Goal: Communication & Community: Answer question/provide support

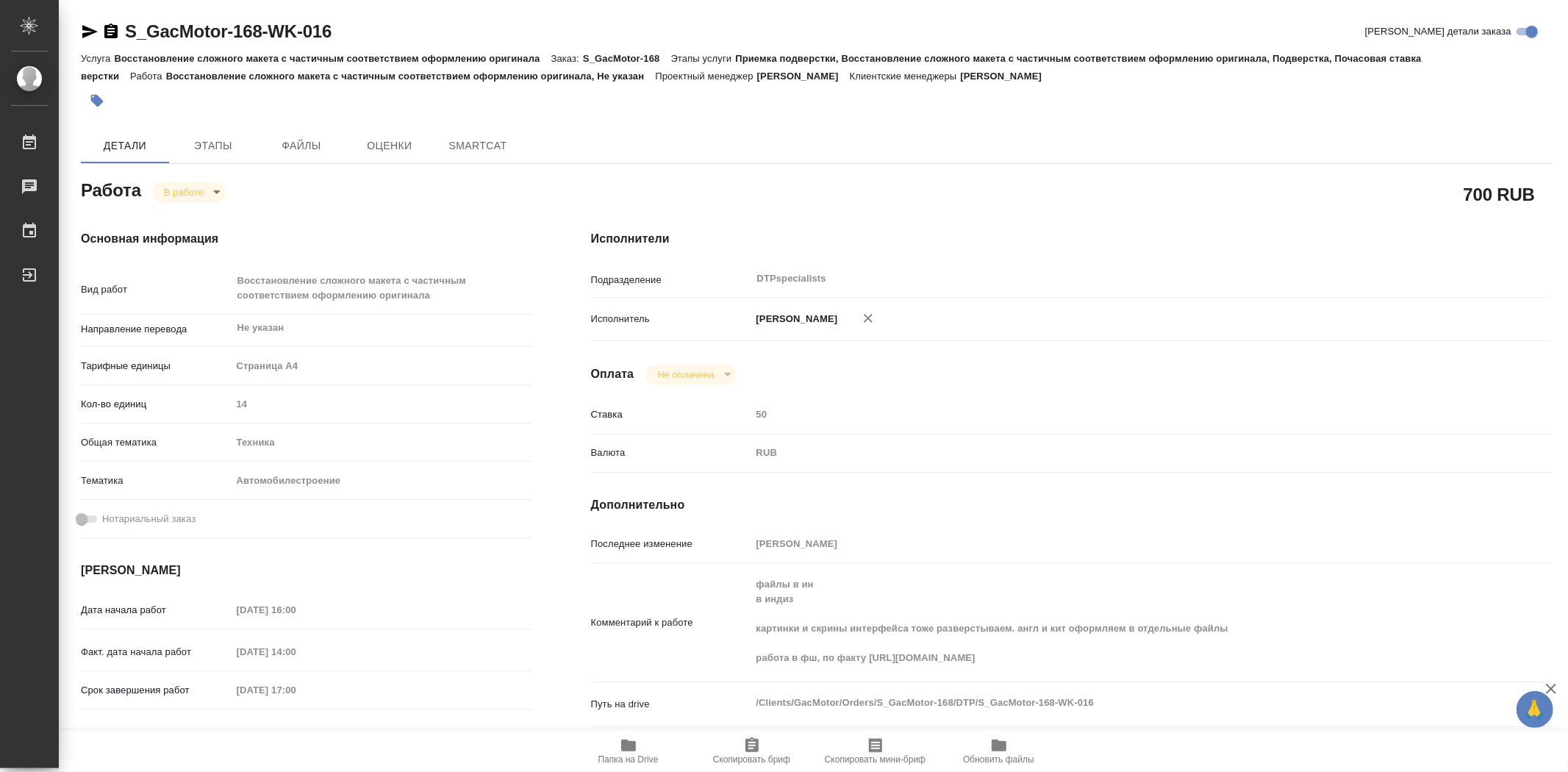
type textarea "x"
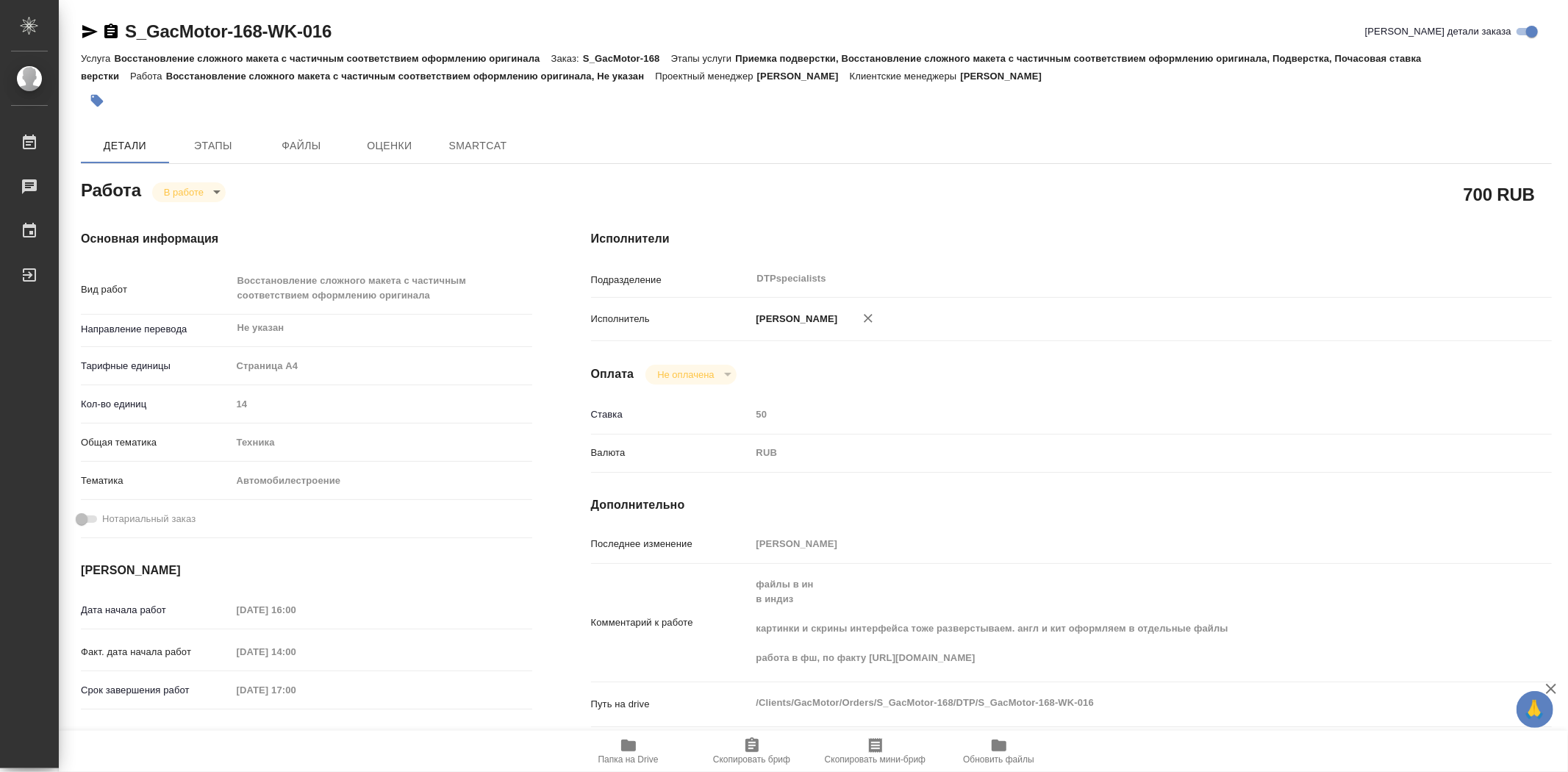
type textarea "x"
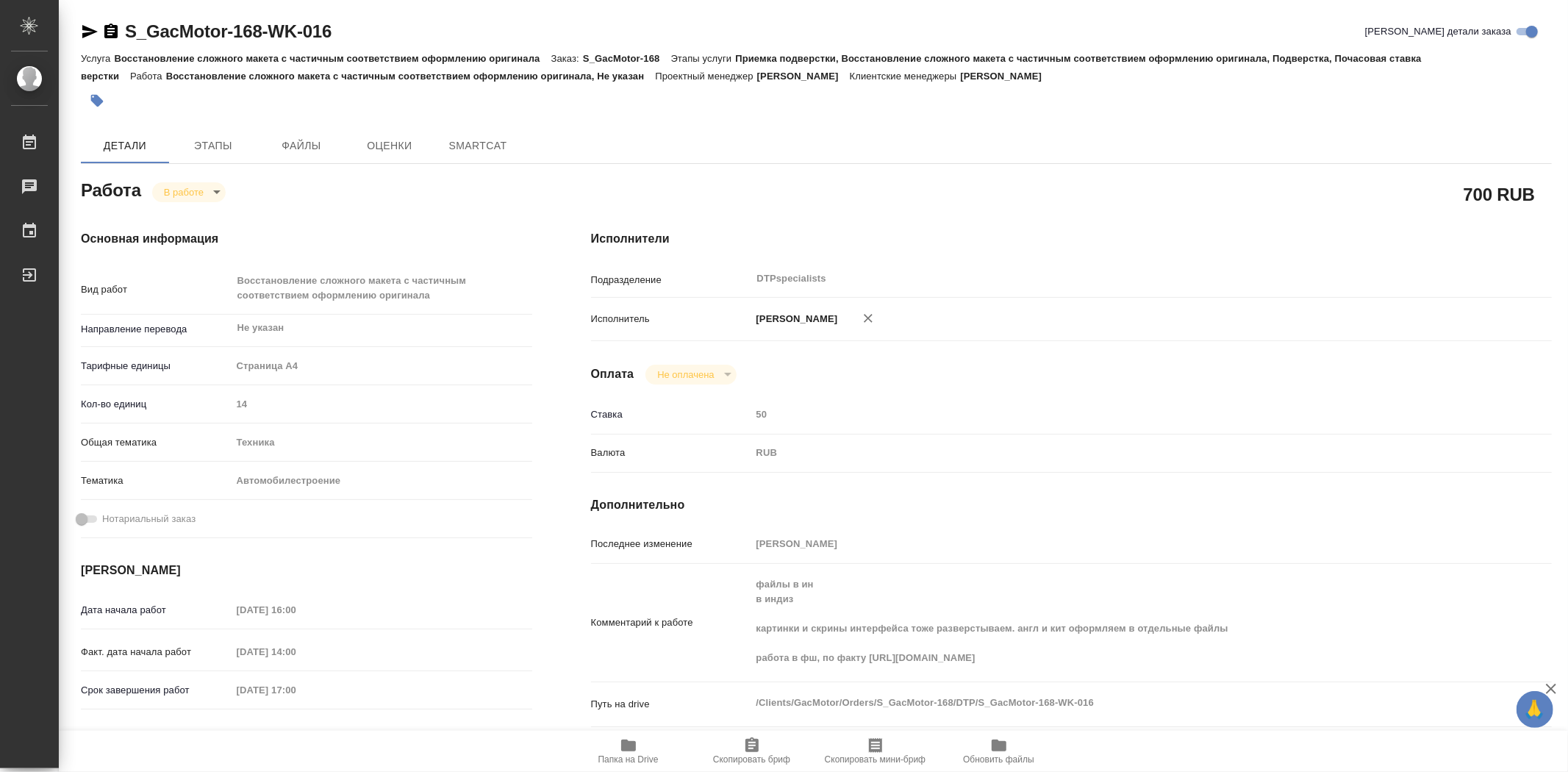
type textarea "x"
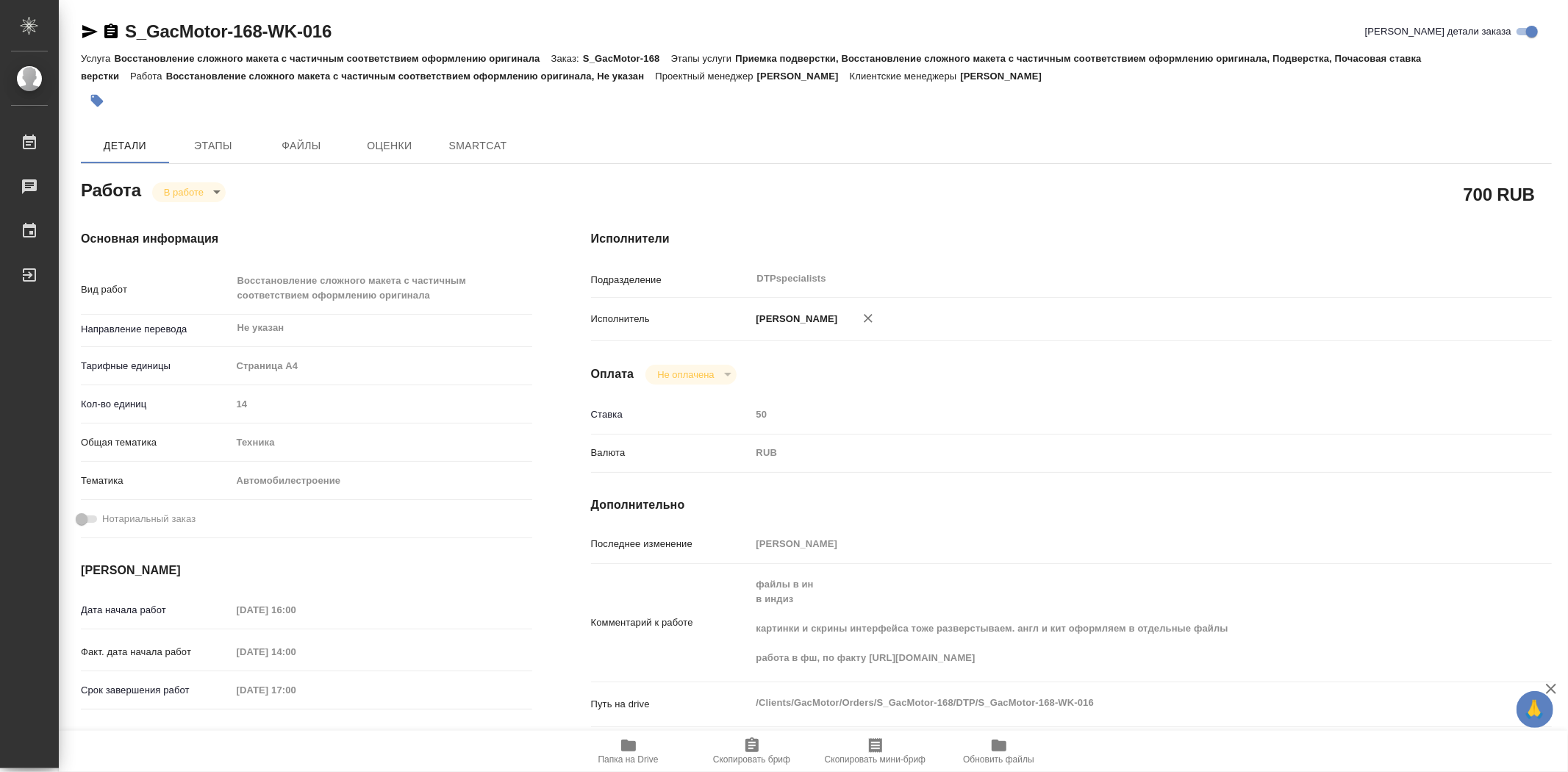
type textarea "x"
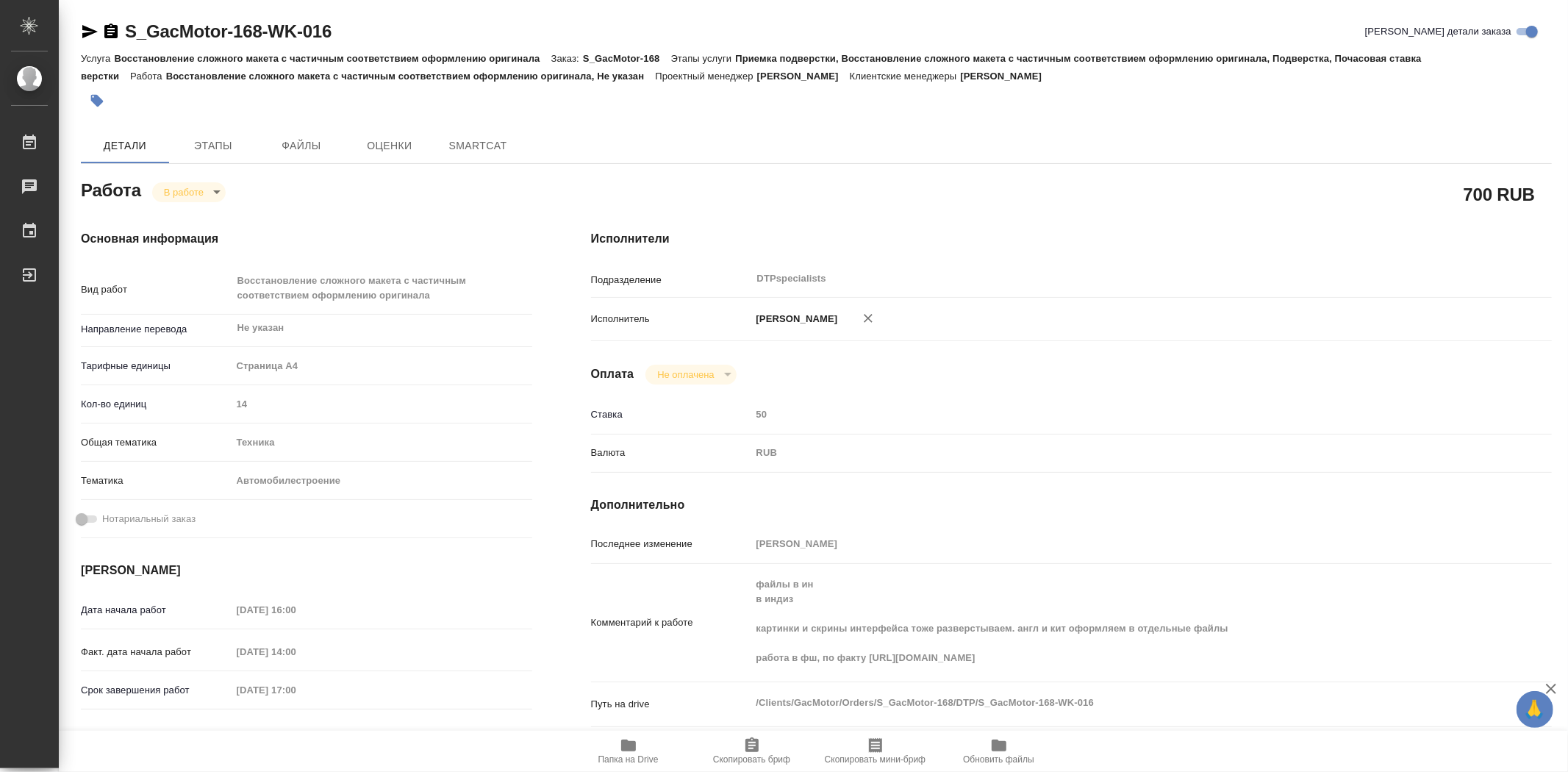
type textarea "x"
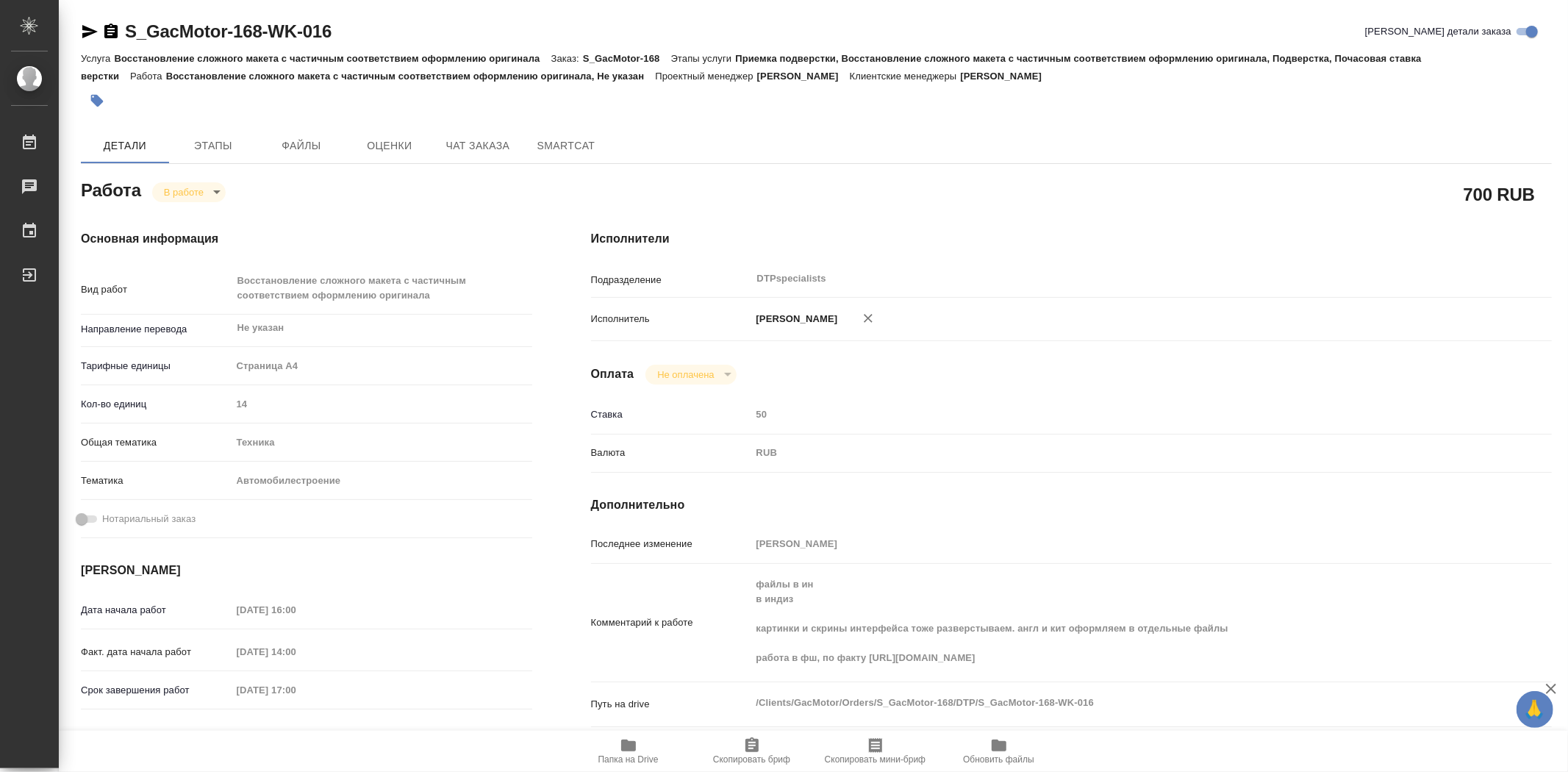
type textarea "x"
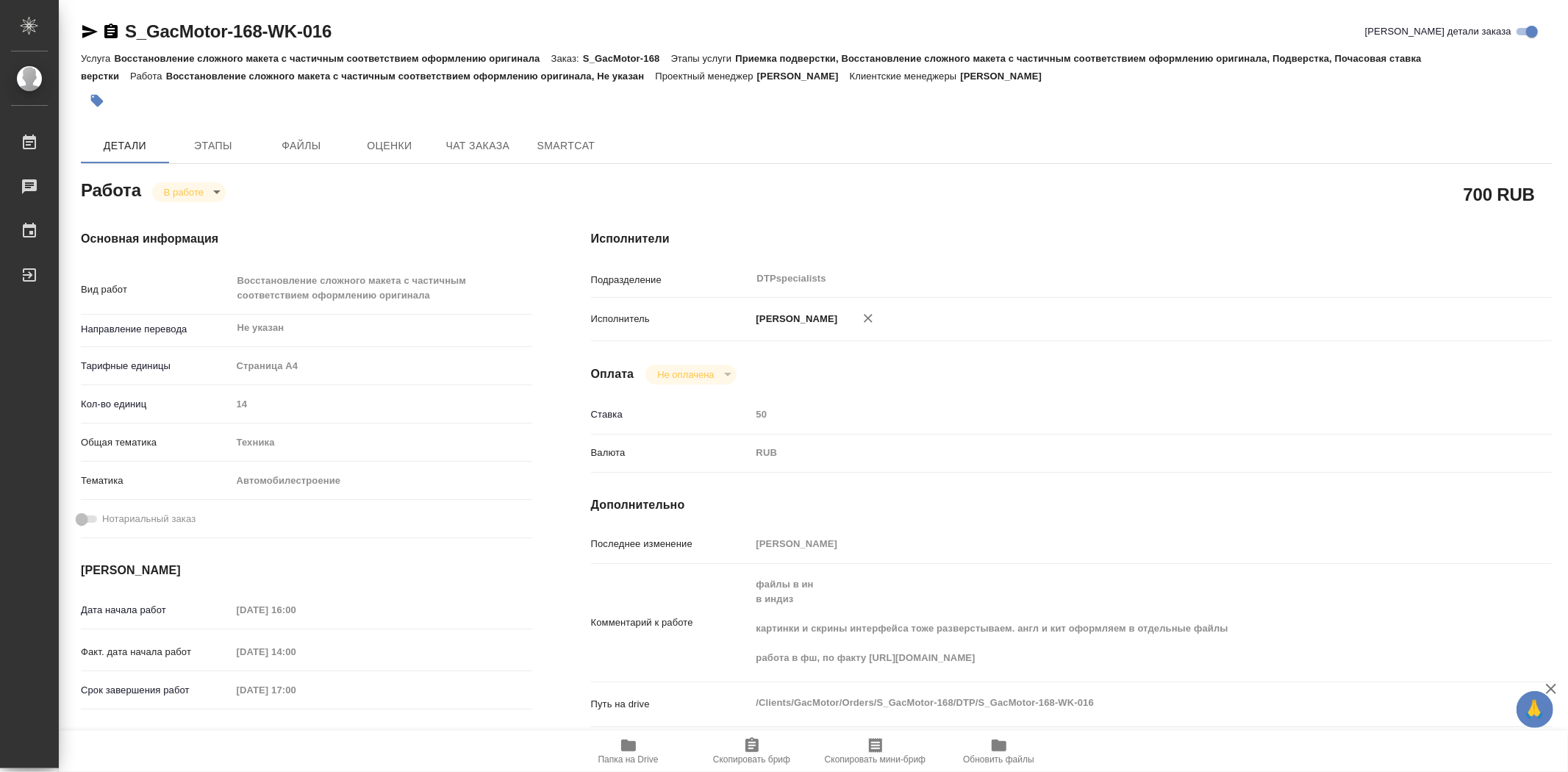
type textarea "x"
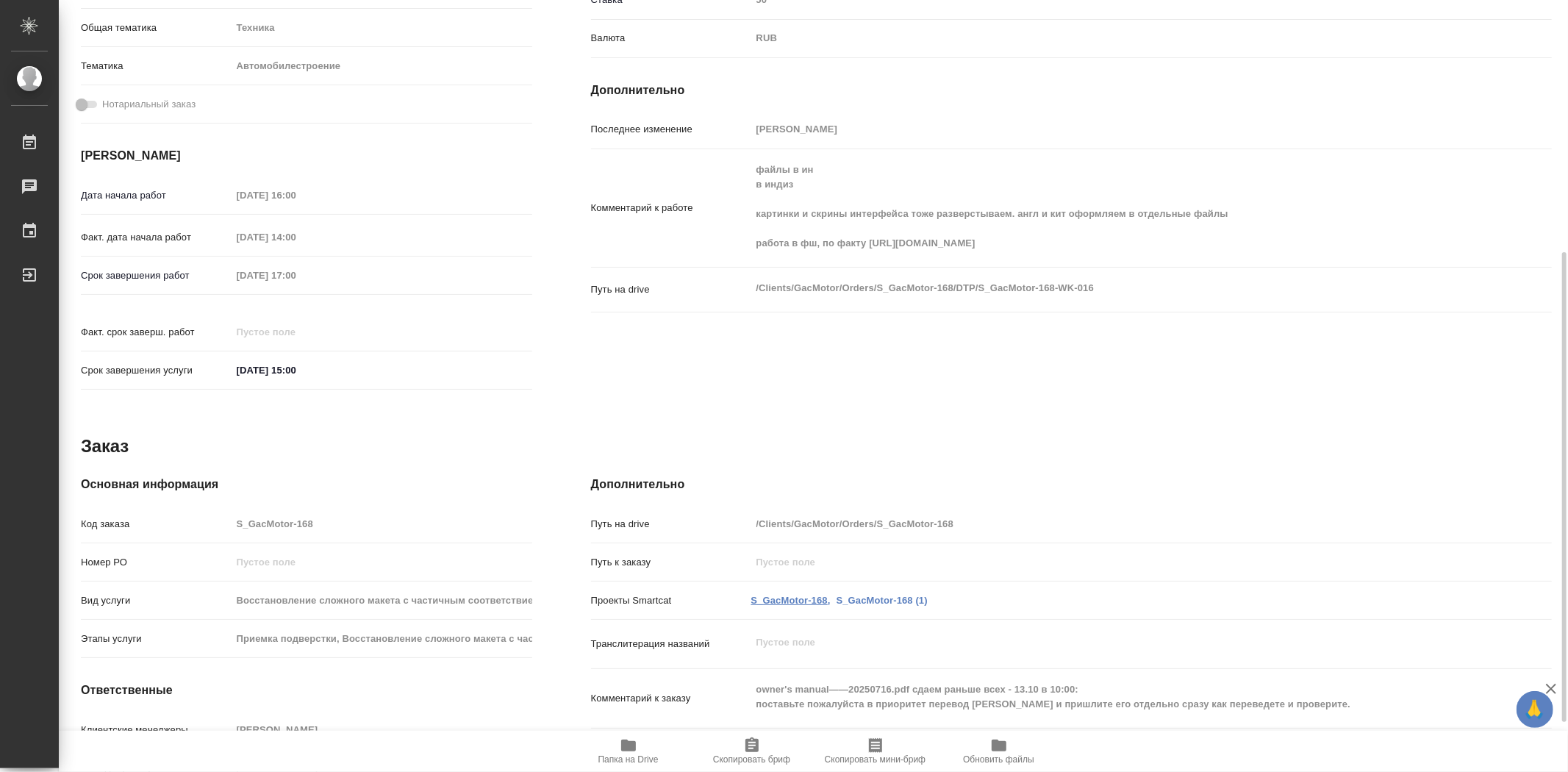
scroll to position [496, 0]
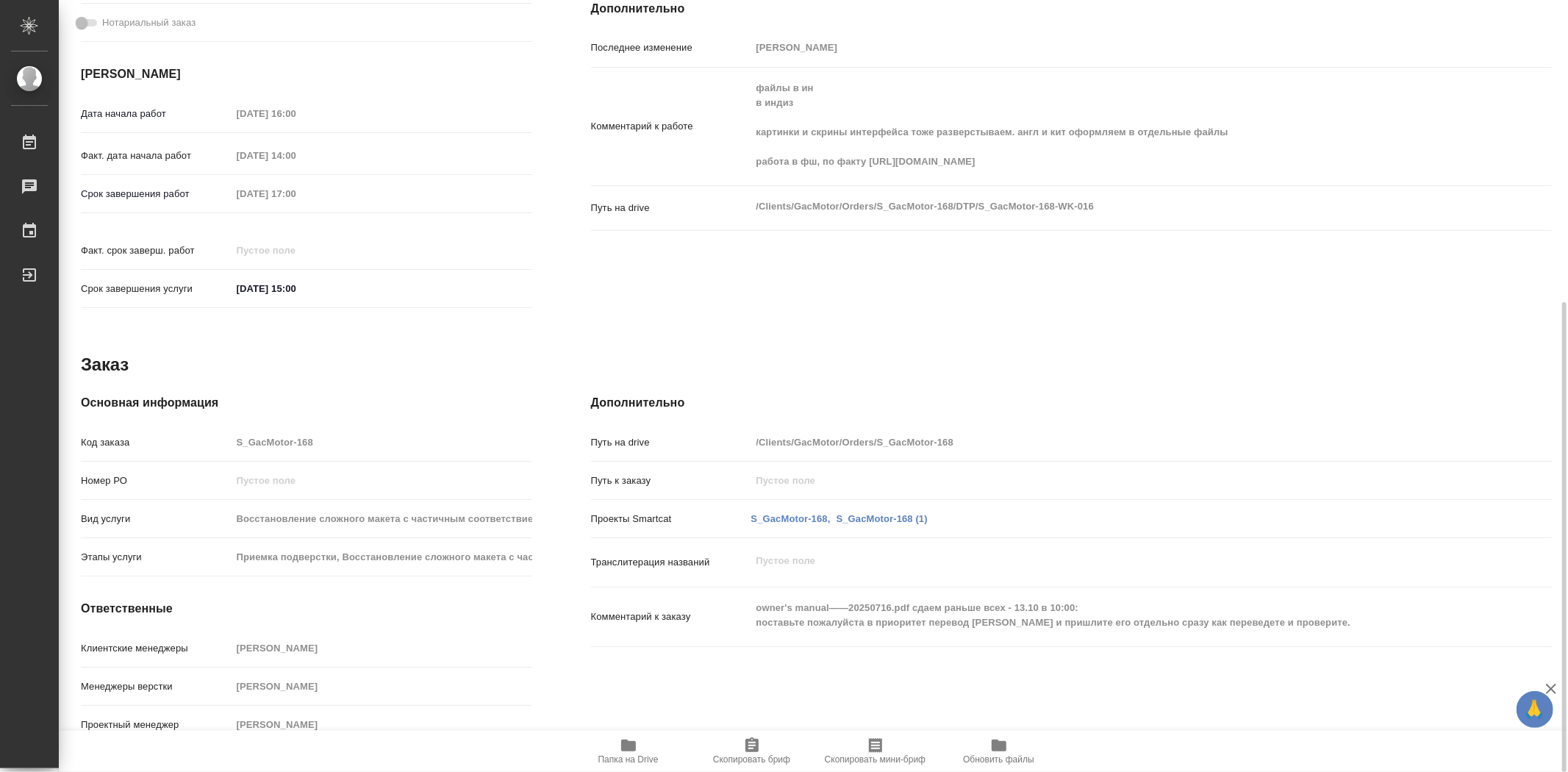
click at [622, 752] on icon "button" at bounding box center [628, 745] width 18 height 18
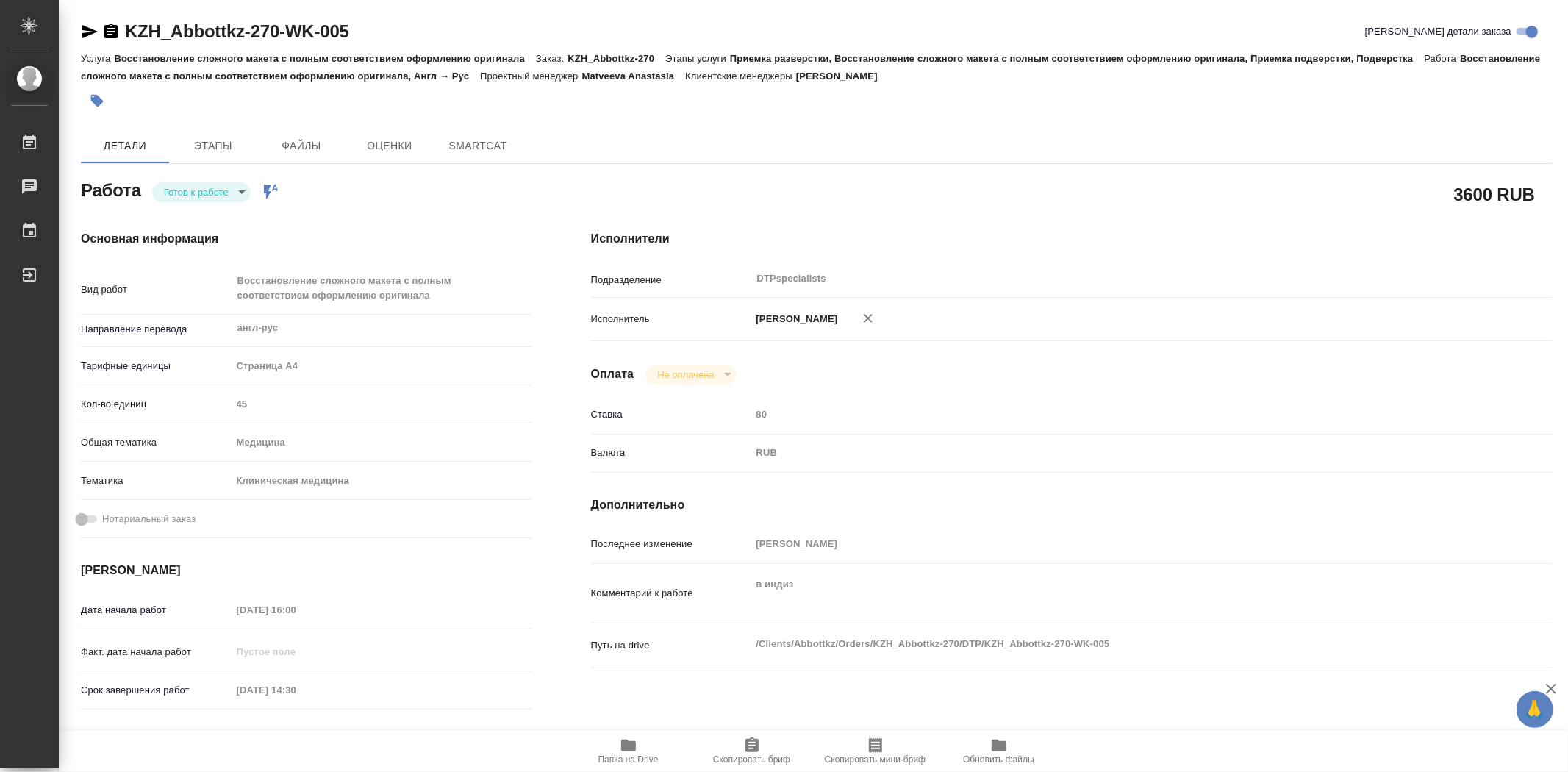
type textarea "x"
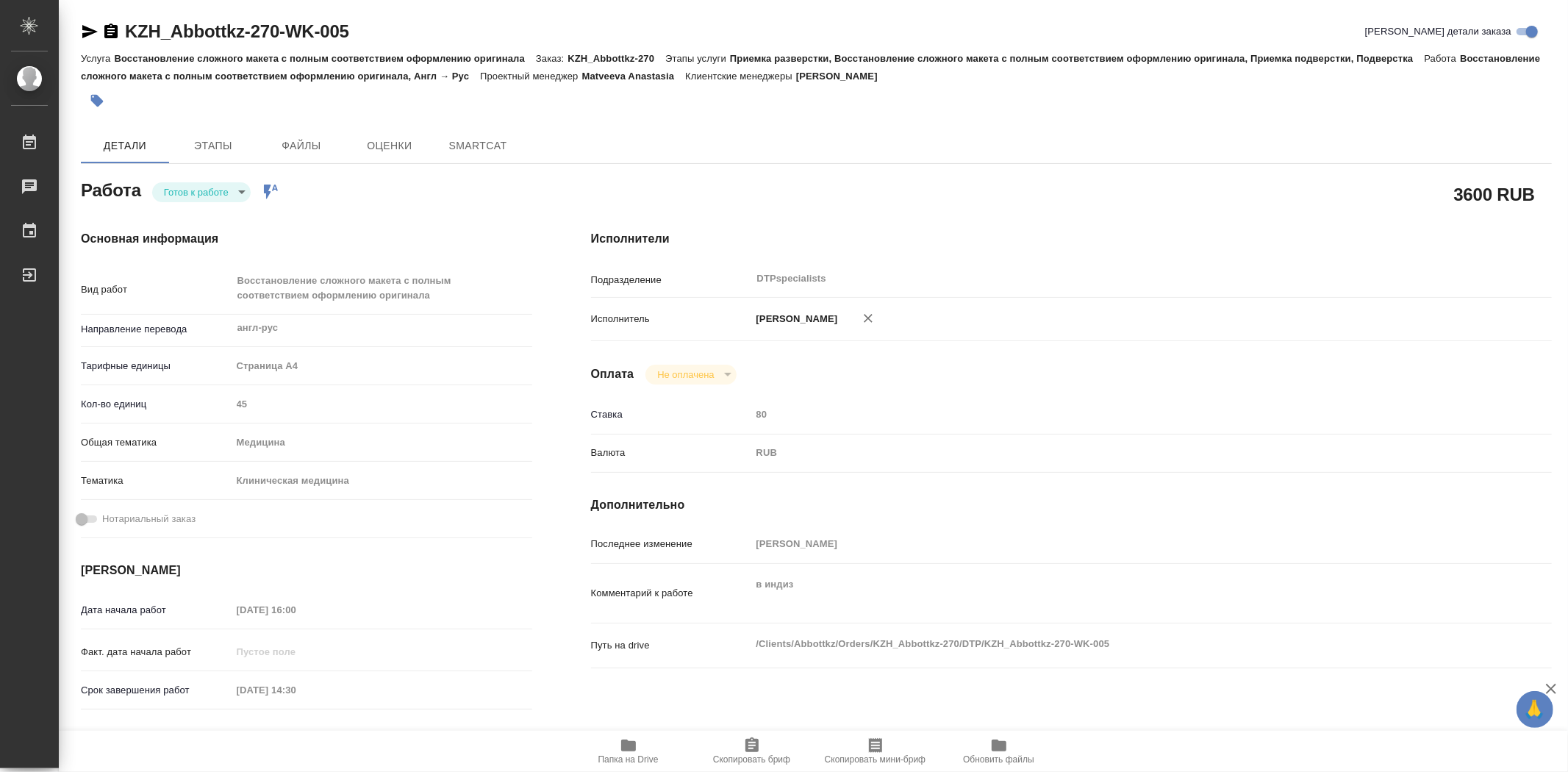
type textarea "x"
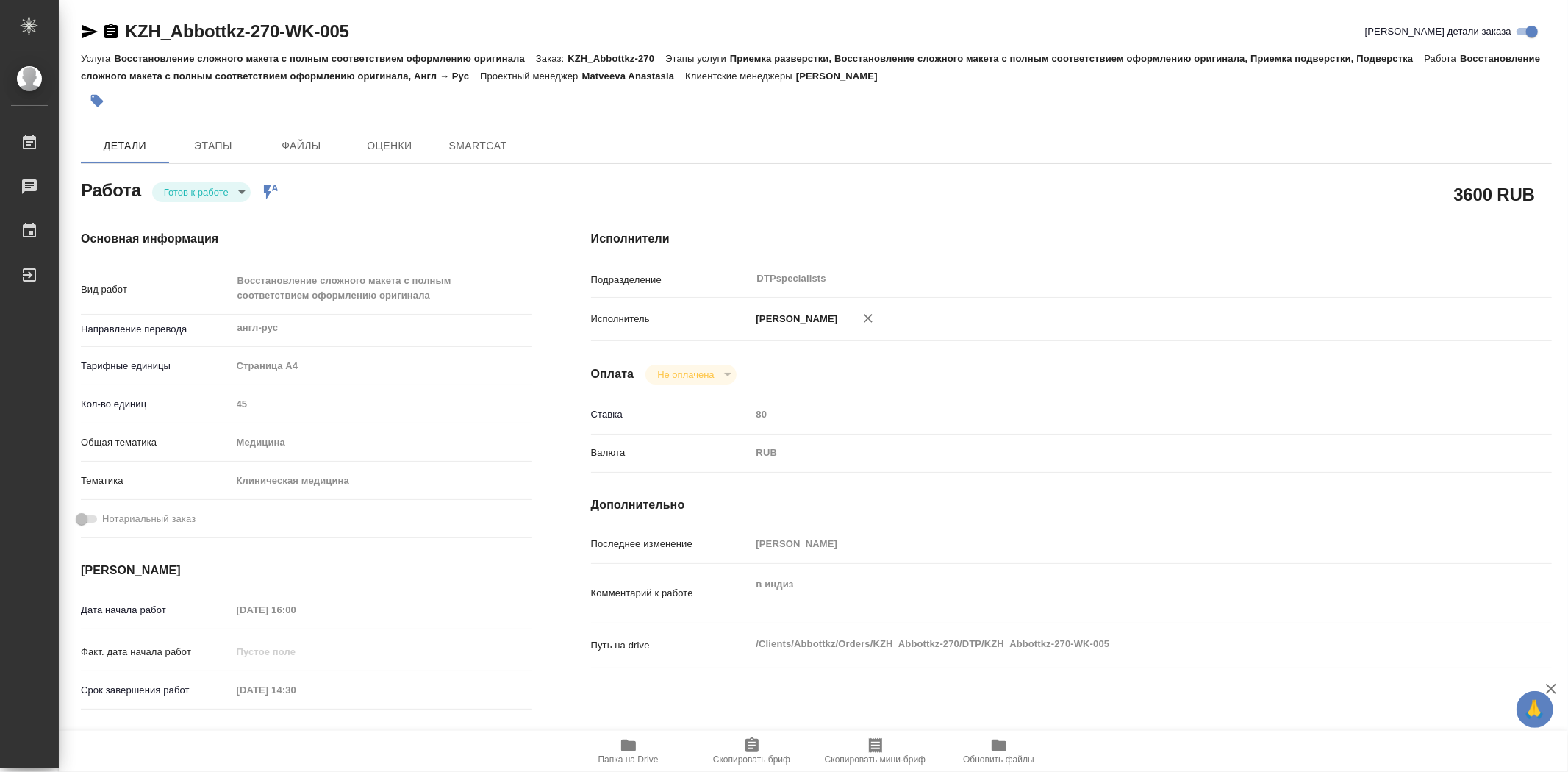
type textarea "x"
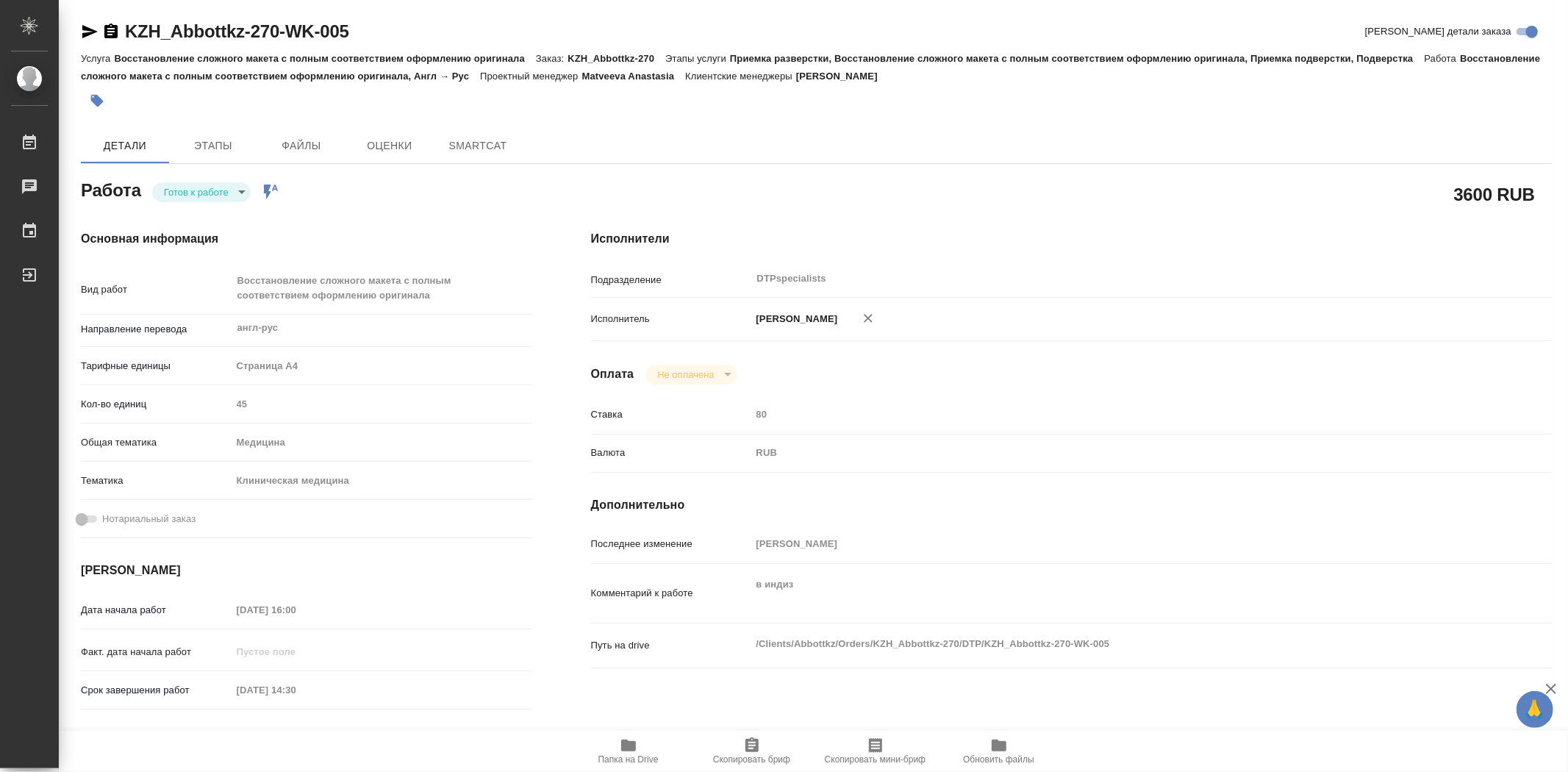
type textarea "x"
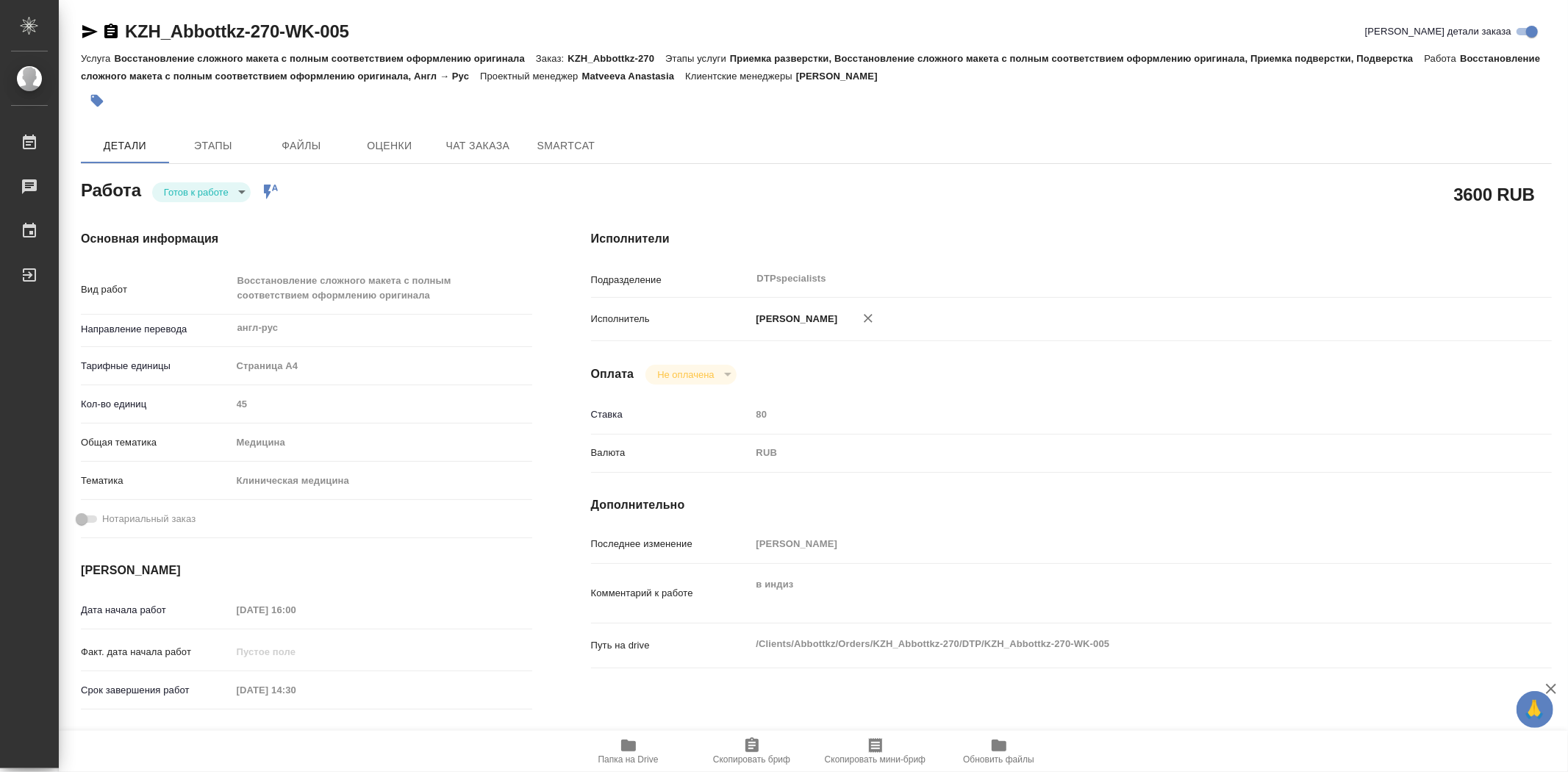
type textarea "x"
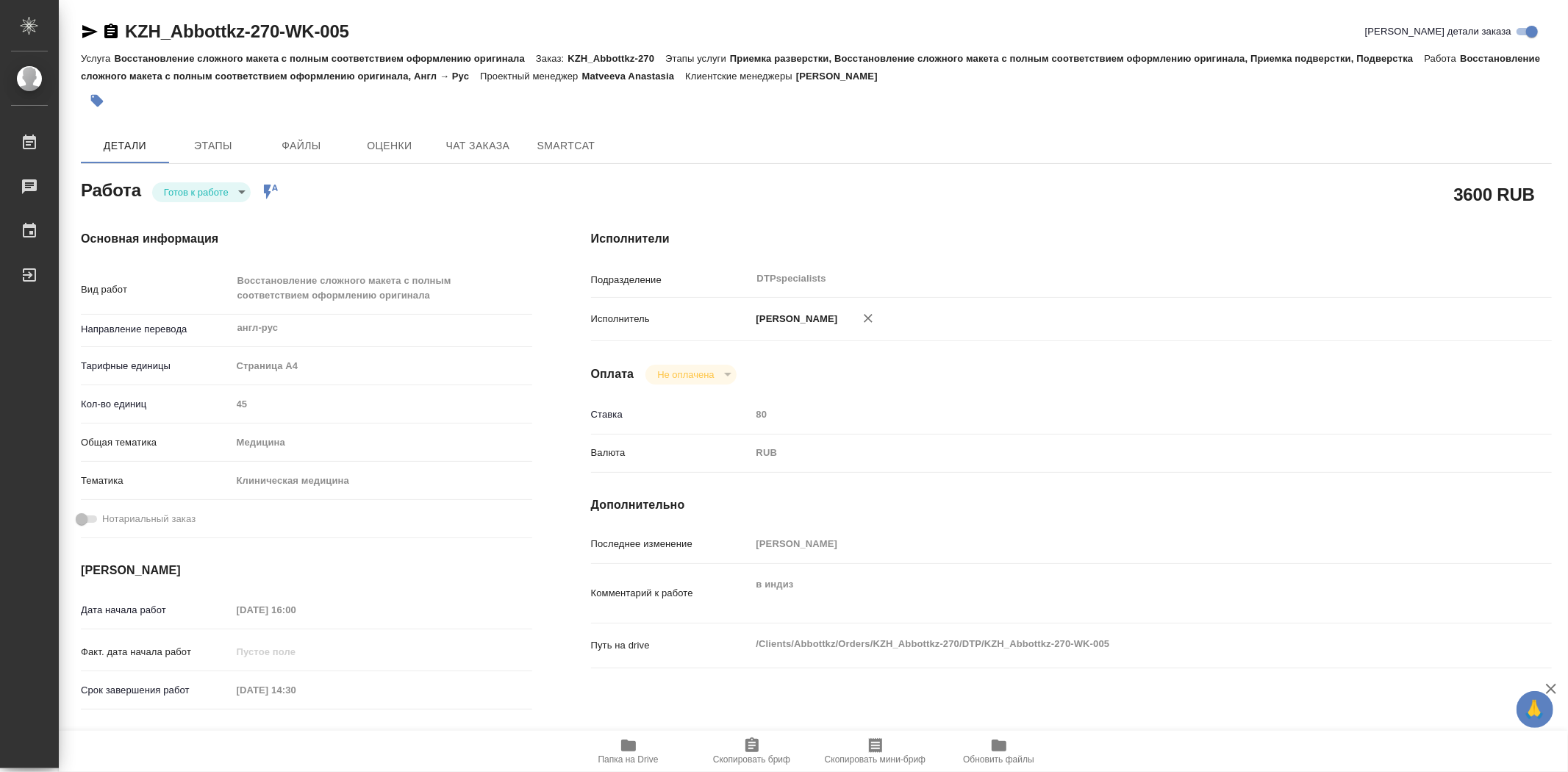
type textarea "x"
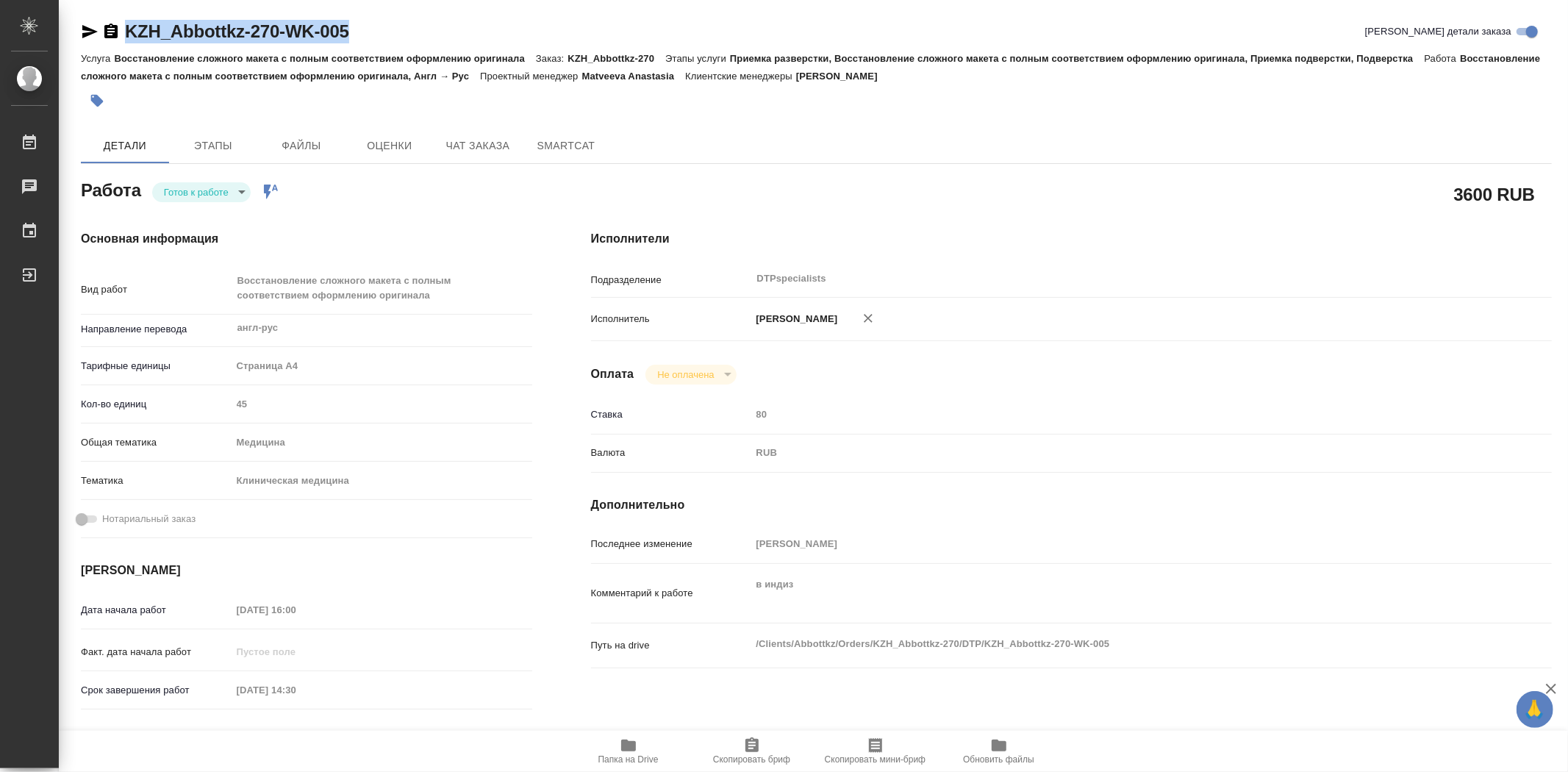
drag, startPoint x: 351, startPoint y: 32, endPoint x: 128, endPoint y: 27, distance: 223.1
click at [128, 27] on div "KZH_Abbottkz-270-WK-005 Кратко детали заказа" at bounding box center [816, 32] width 1471 height 24
copy link "KZH_Abbottkz-270-WK-005"
type textarea "x"
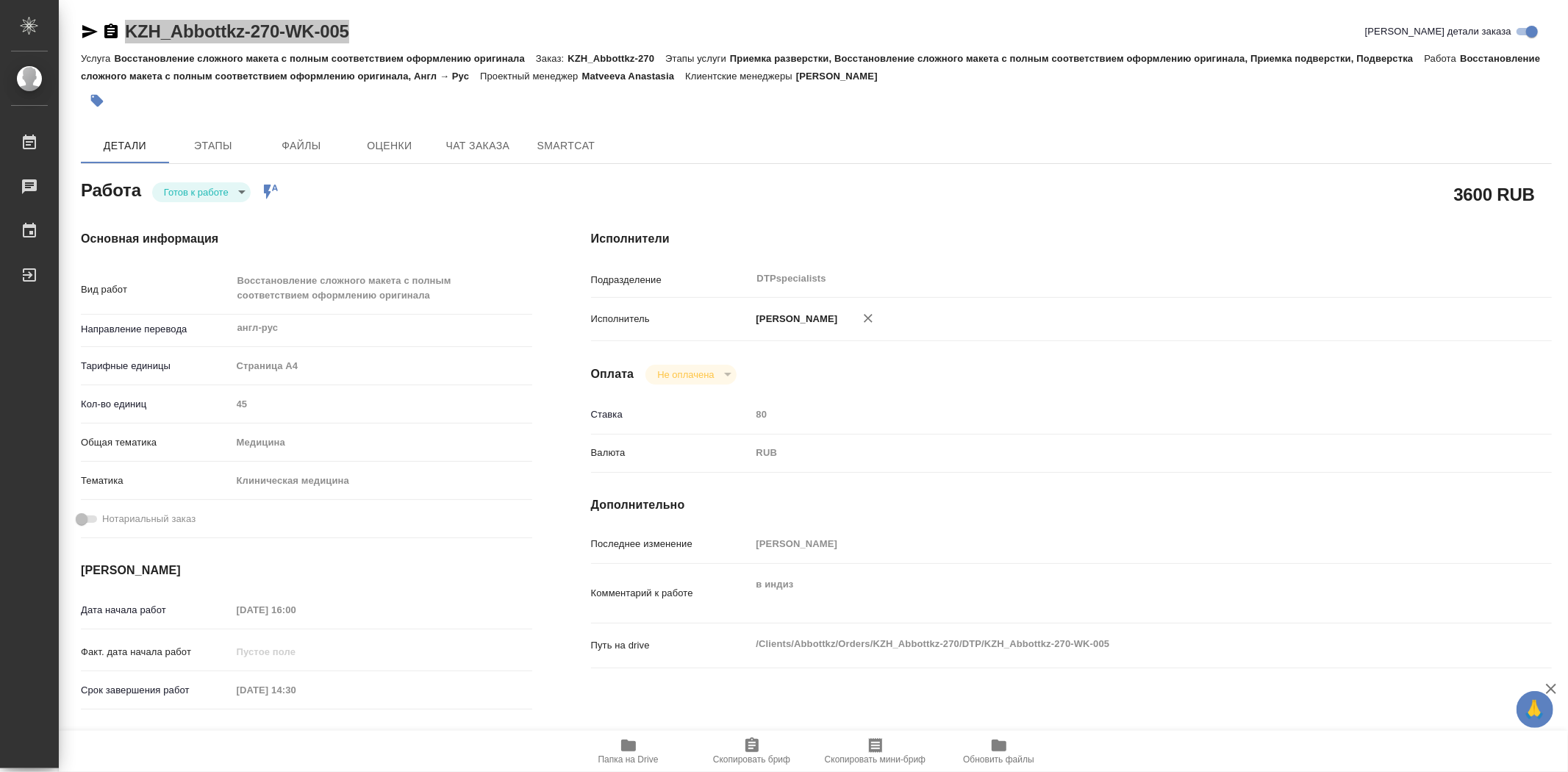
type textarea "x"
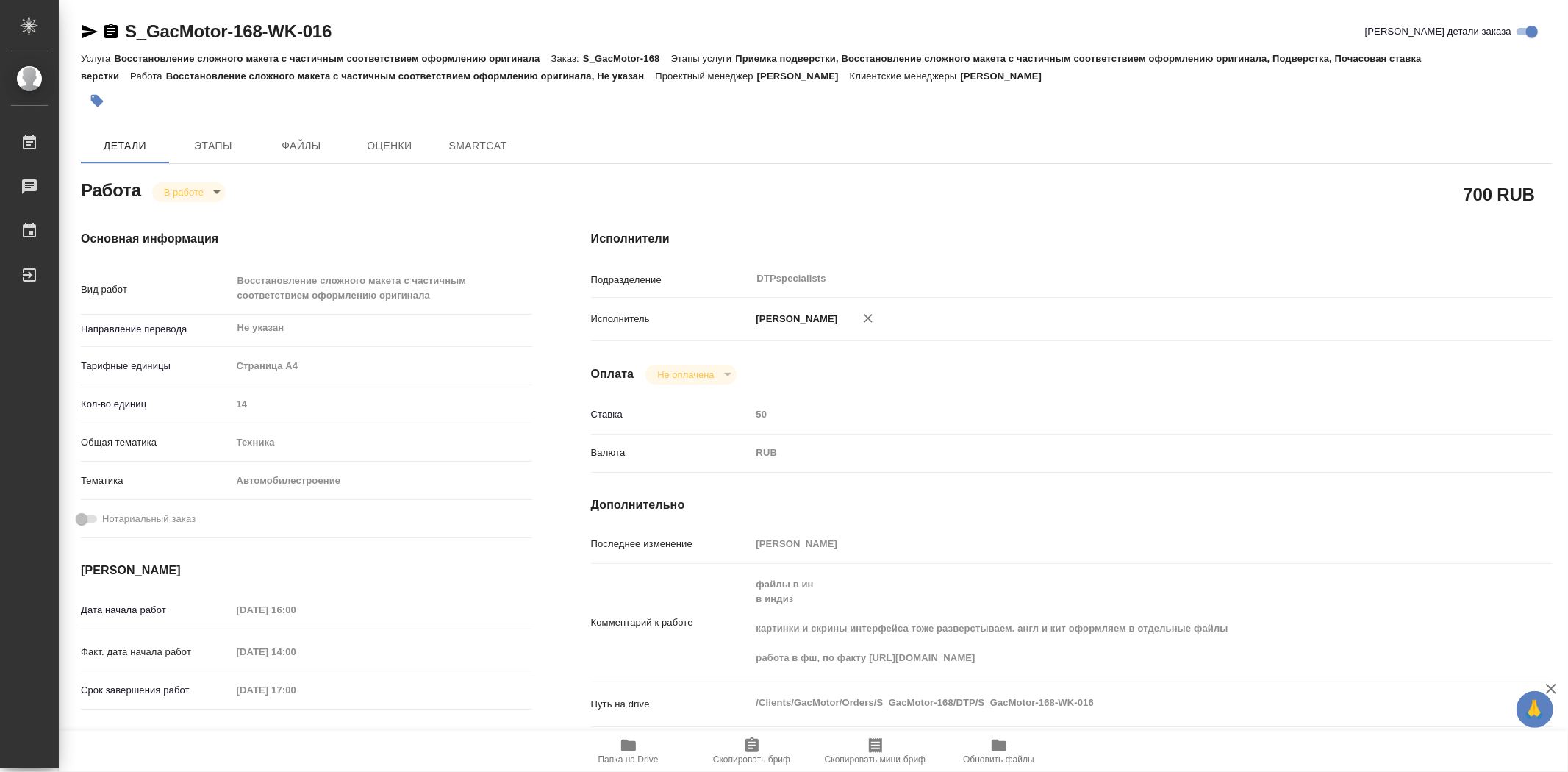
type textarea "x"
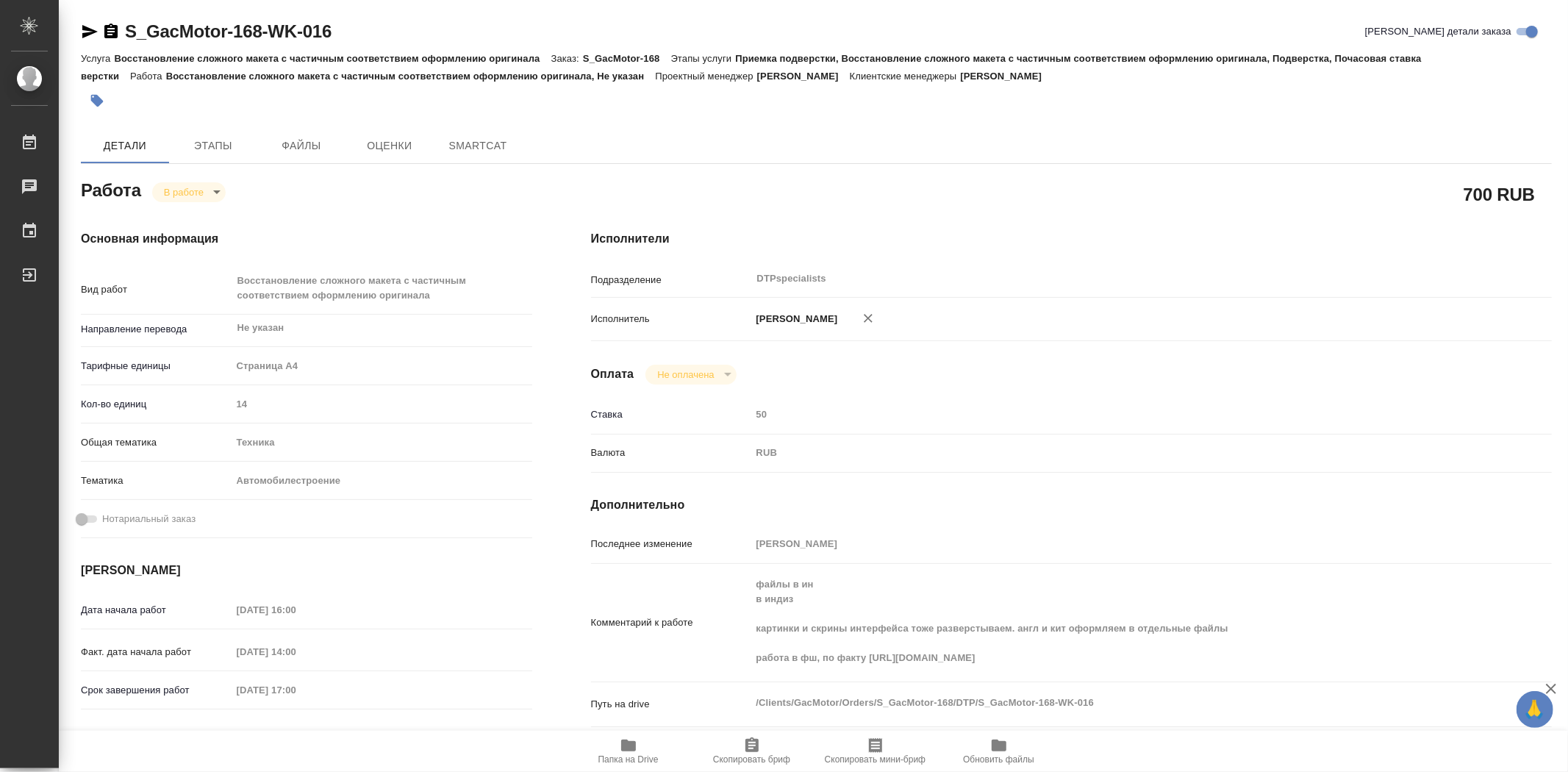
type textarea "x"
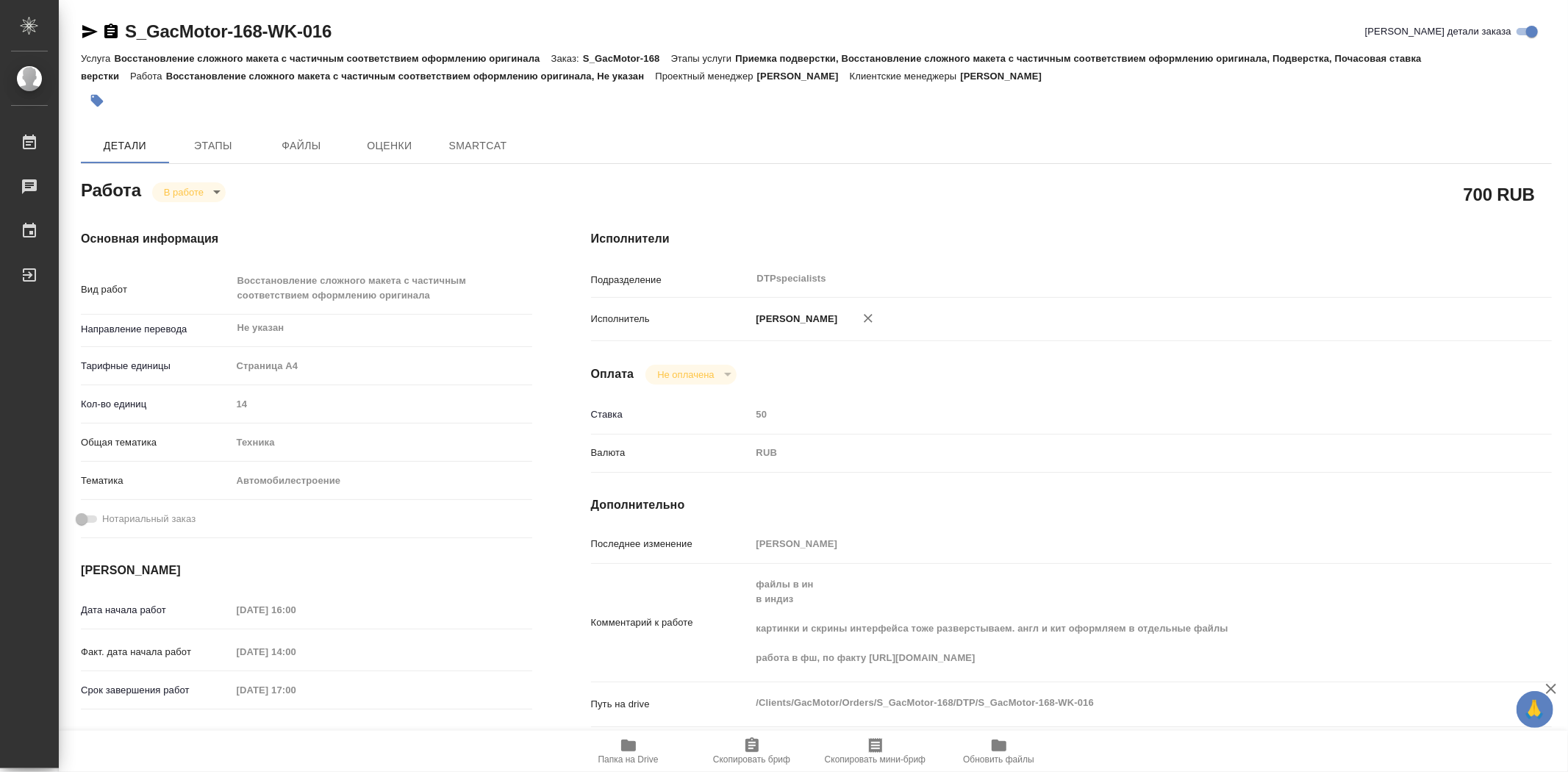
type textarea "x"
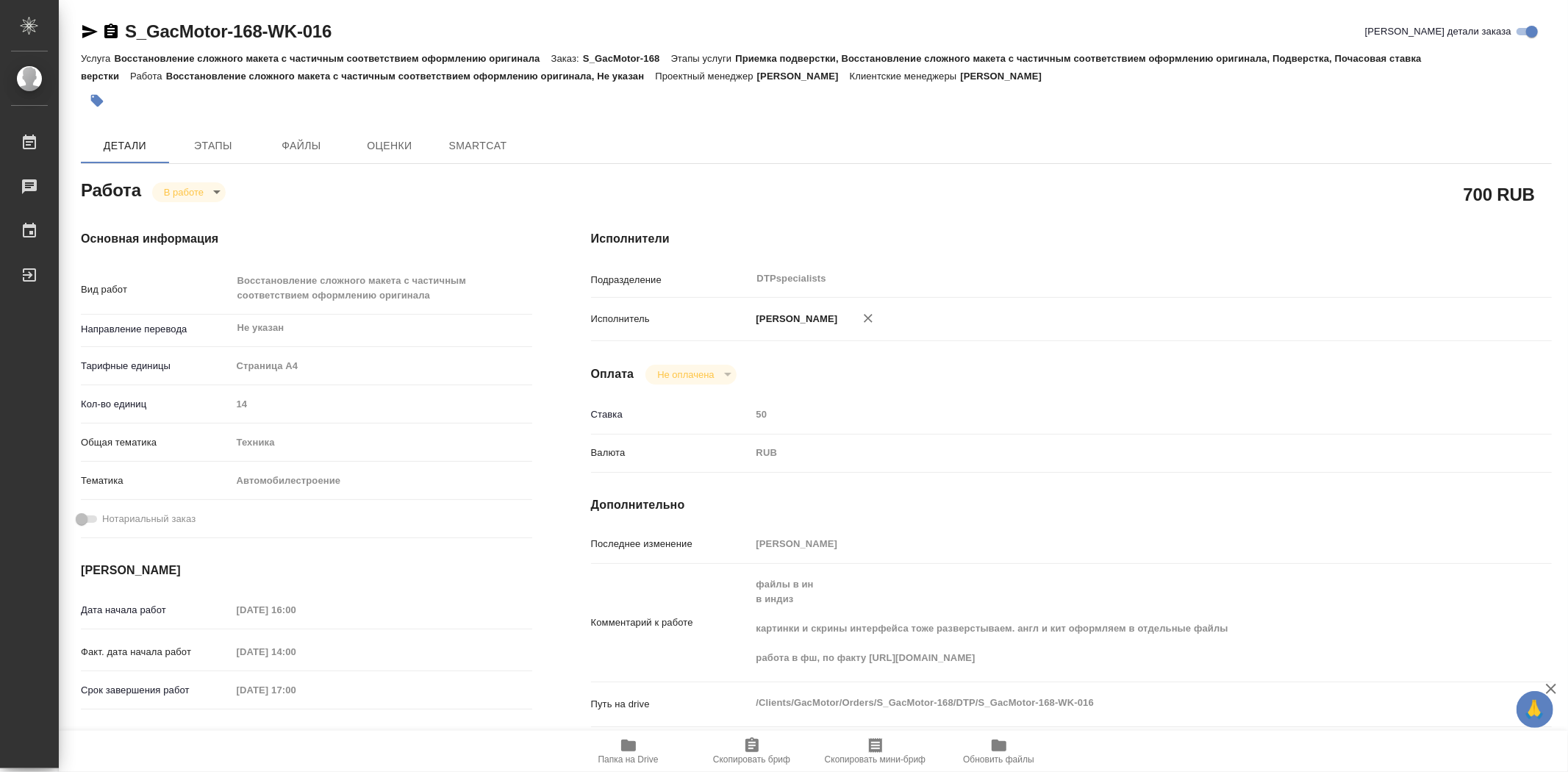
type textarea "x"
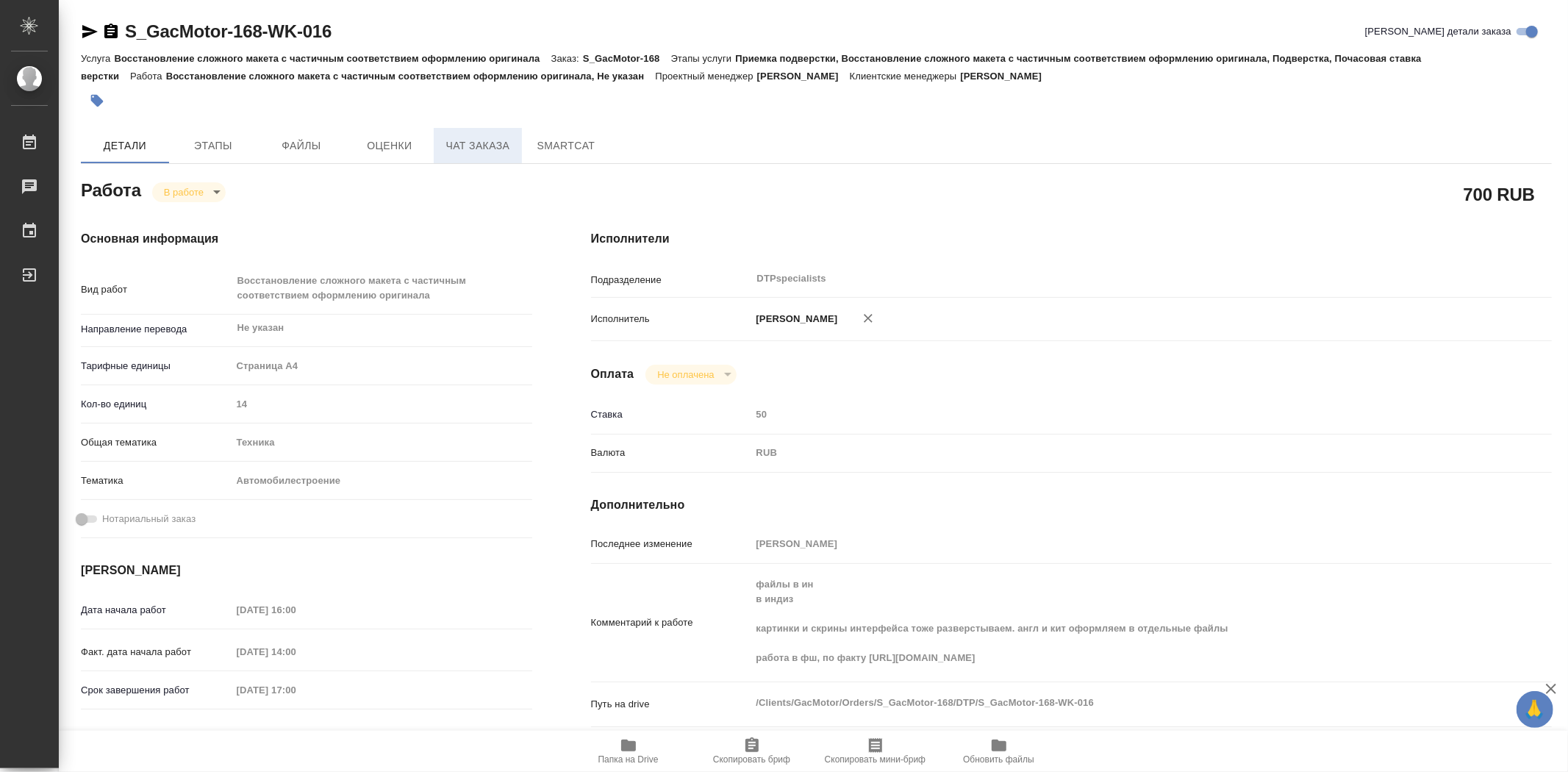
click at [476, 147] on span "Чат заказа" at bounding box center [478, 146] width 71 height 18
type textarea "x"
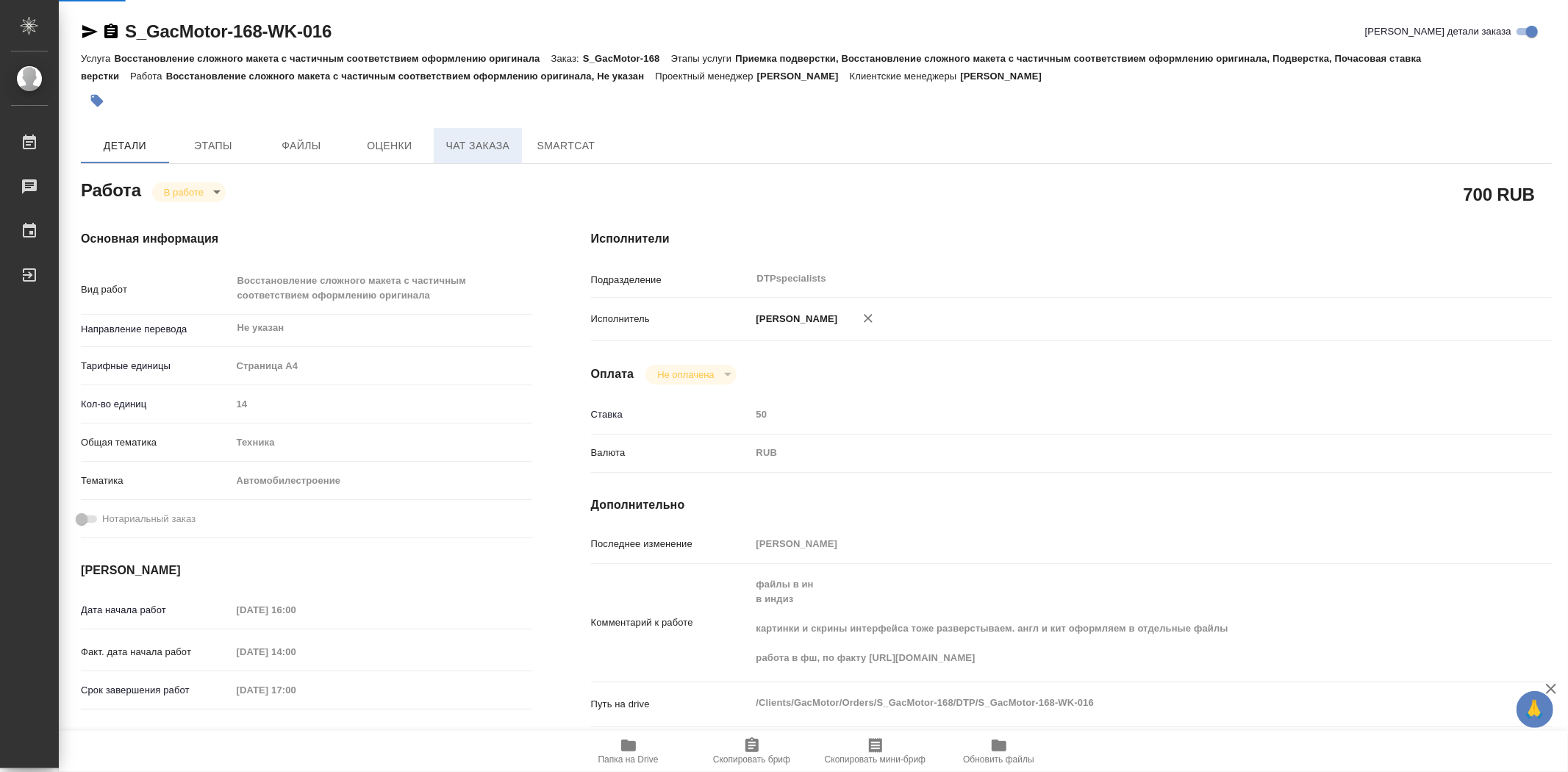
type textarea "x"
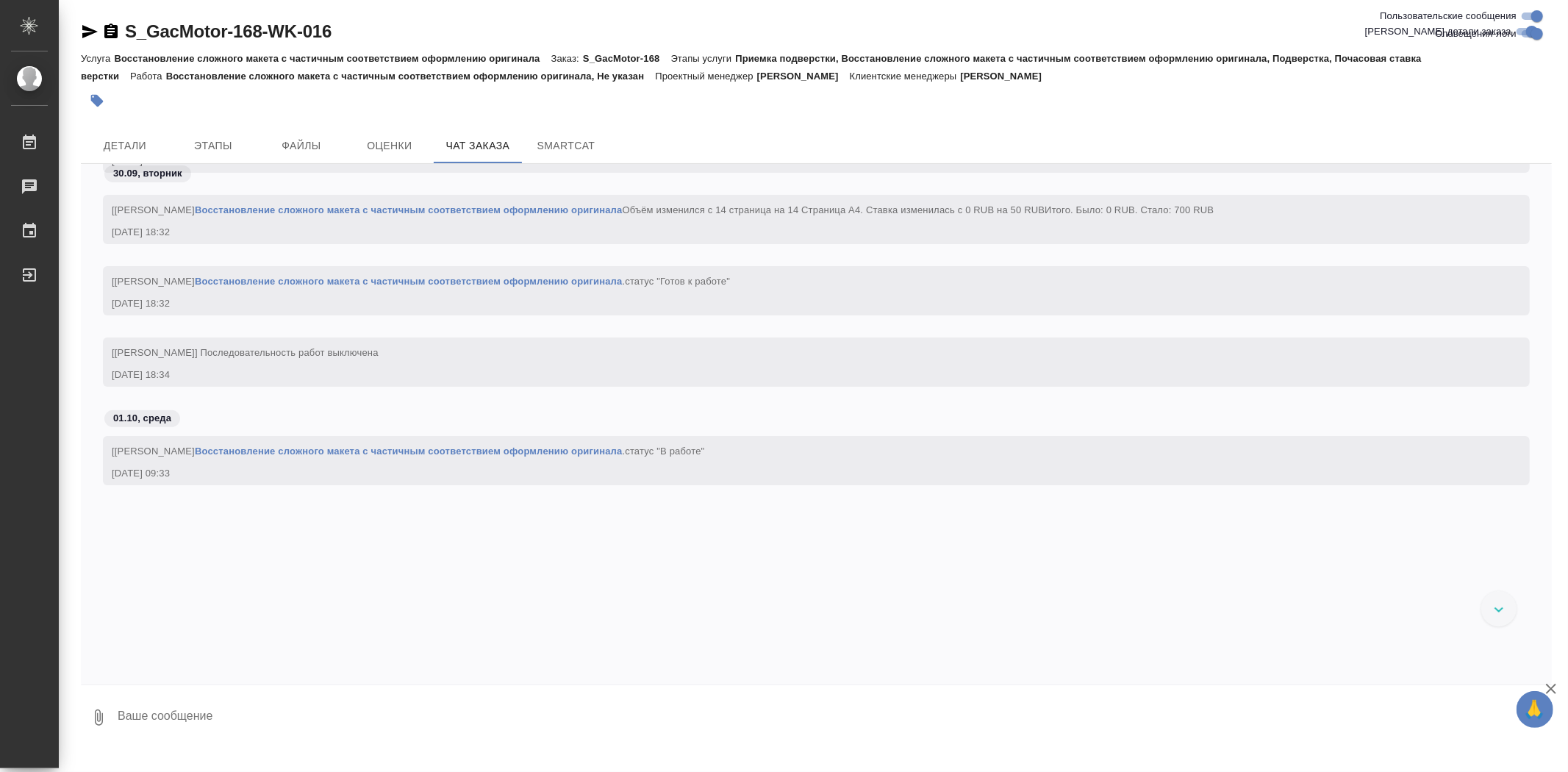
scroll to position [9785, 0]
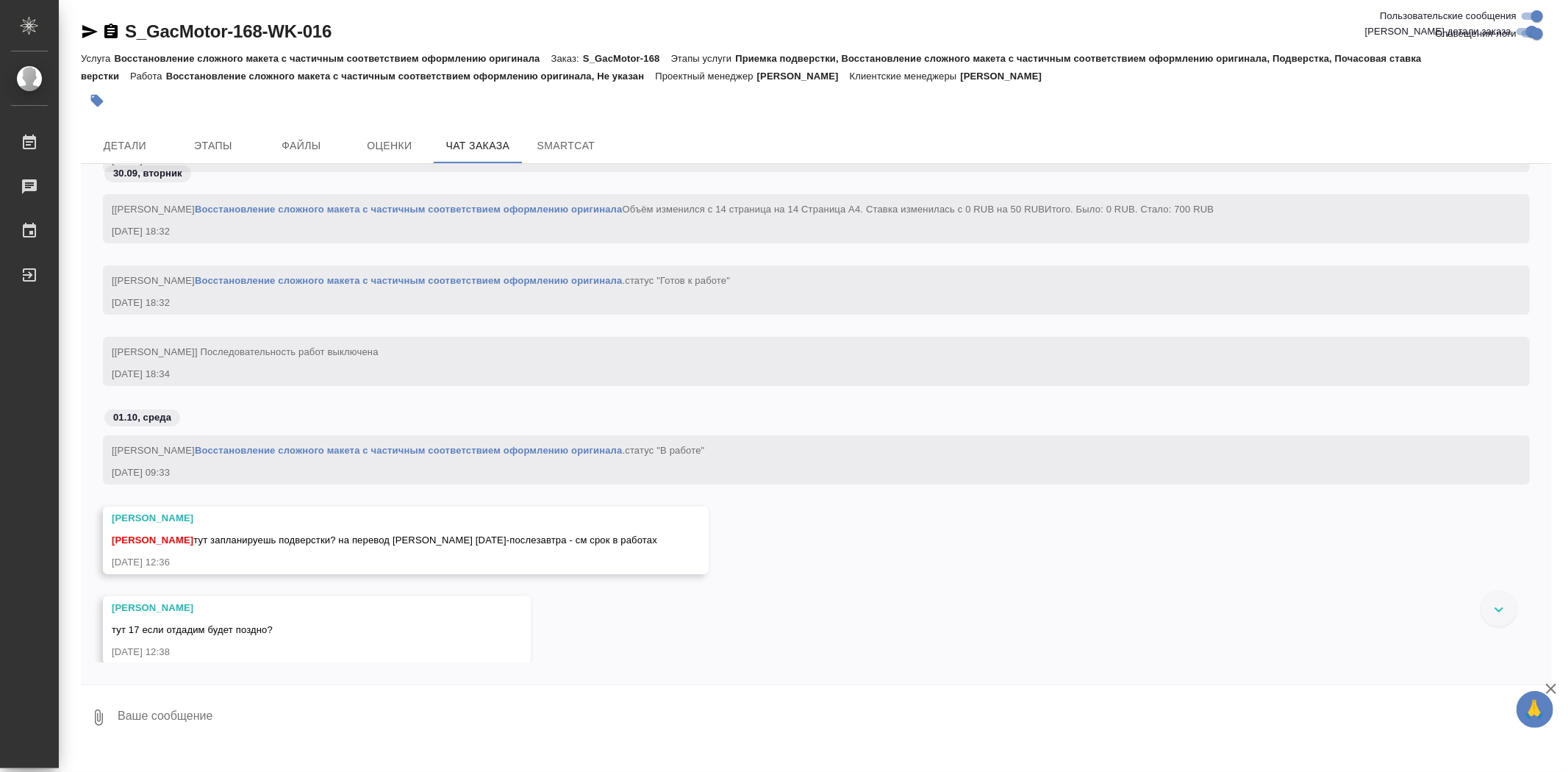
click at [1523, 30] on input "Оповещения-логи" at bounding box center [1536, 33] width 53 height 18
checkbox input "false"
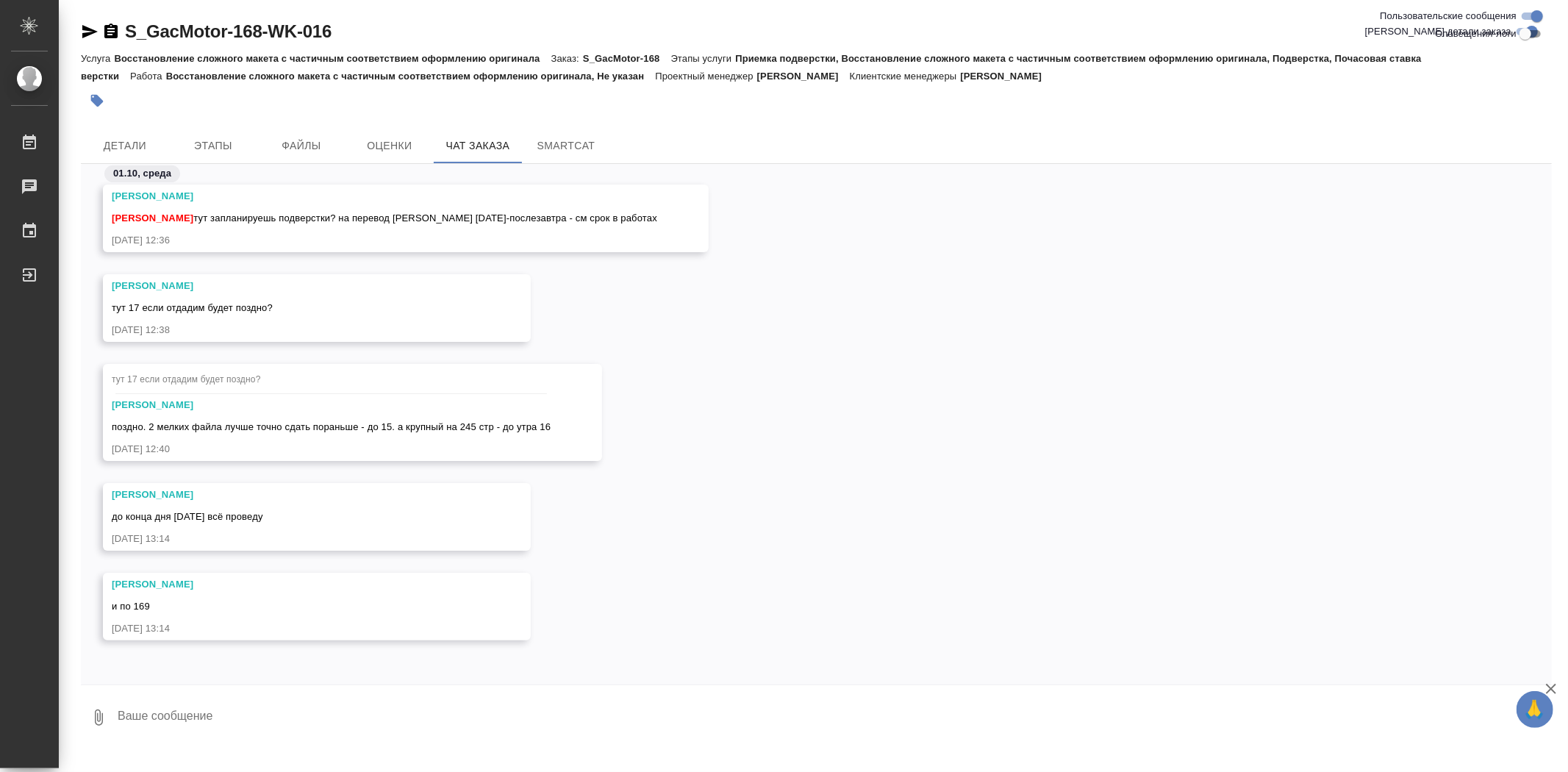
scroll to position [1048, 0]
click at [1523, 15] on input "Пользовательские сообщения" at bounding box center [1536, 16] width 53 height 18
checkbox input "false"
click at [1540, 33] on input "Оповещения-логи" at bounding box center [1525, 33] width 53 height 18
checkbox input "true"
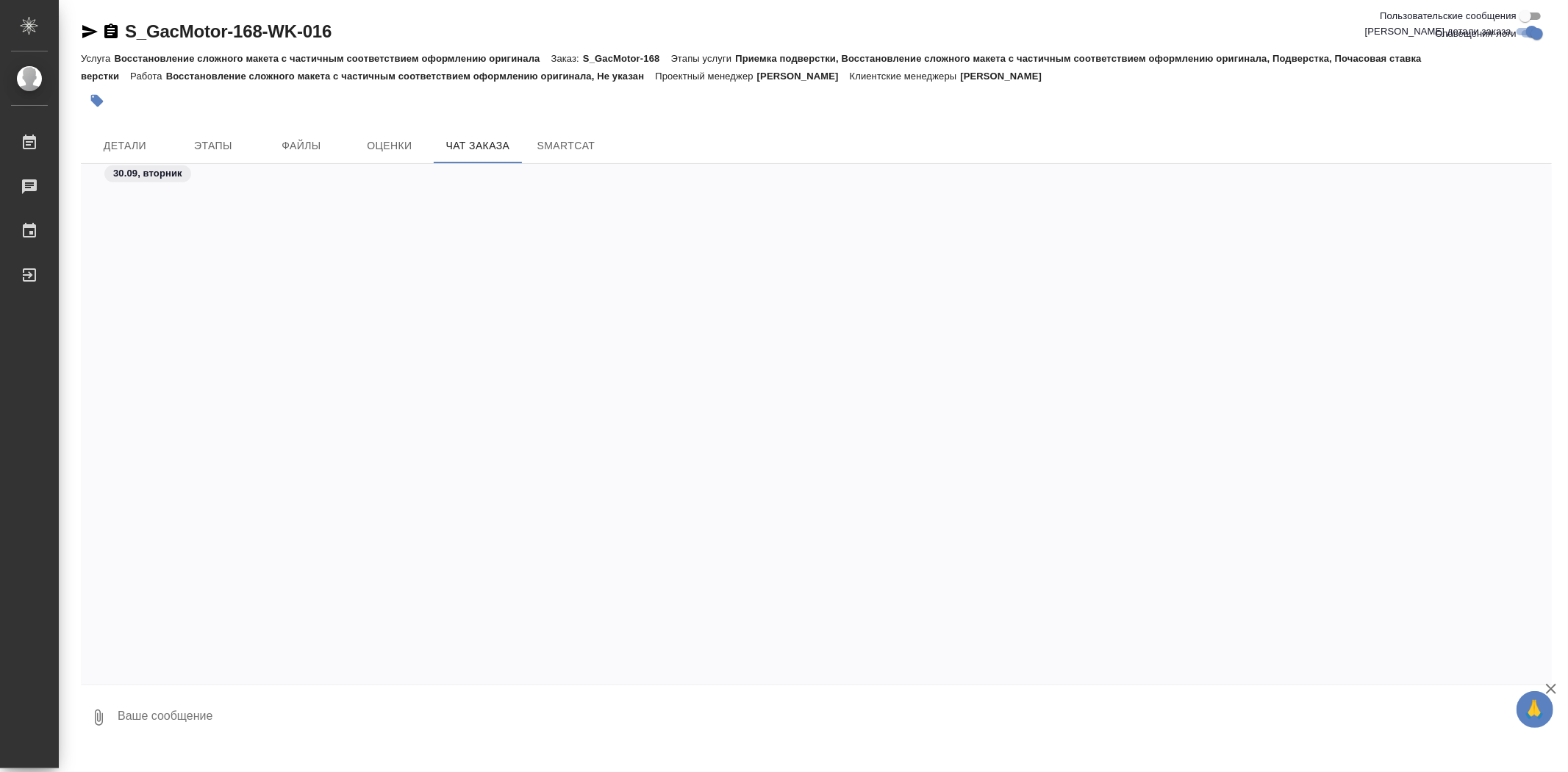
scroll to position [8407, 0]
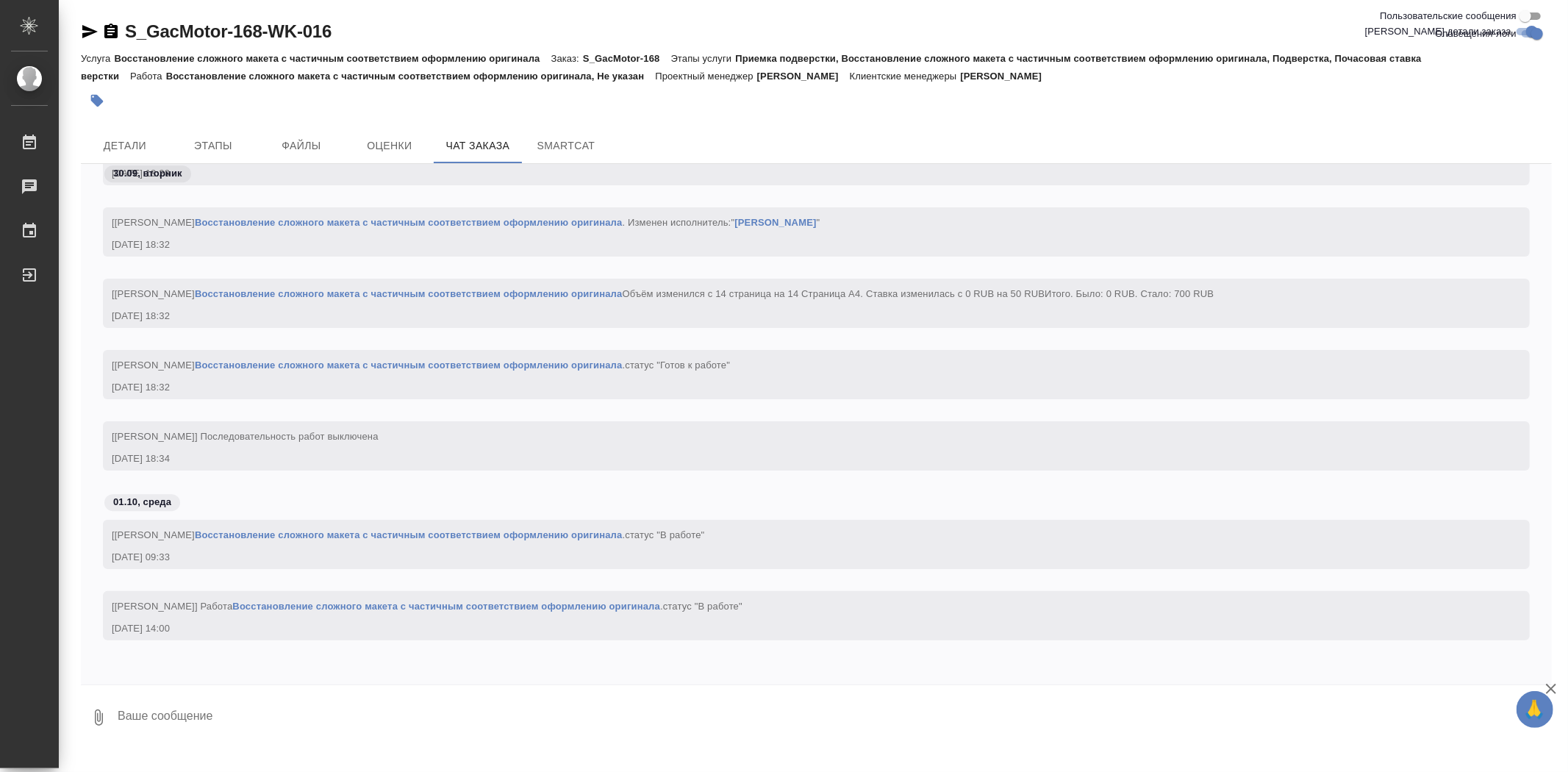
click at [372, 602] on link "Восстановление сложного макета с частичным соответствием оформлению оригинала" at bounding box center [446, 607] width 428 height 11
click at [134, 717] on textarea at bounding box center [834, 717] width 1436 height 50
type textarea "Александра, здравствуйте."
drag, startPoint x: 287, startPoint y: 720, endPoint x: 119, endPoint y: 715, distance: 168.1
click at [119, 715] on textarea "Александра, здравствуйте." at bounding box center [822, 717] width 1411 height 50
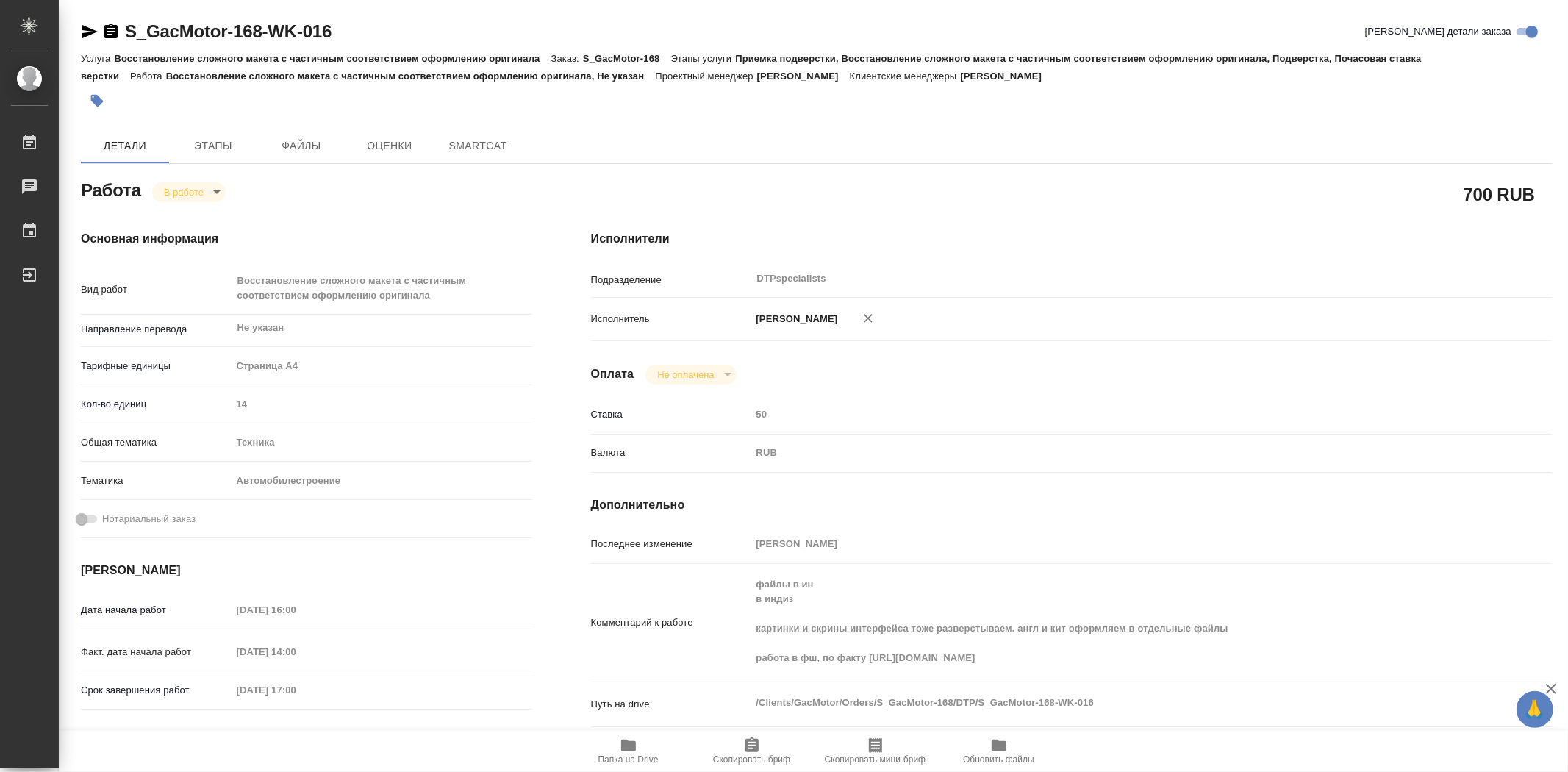
type textarea "x"
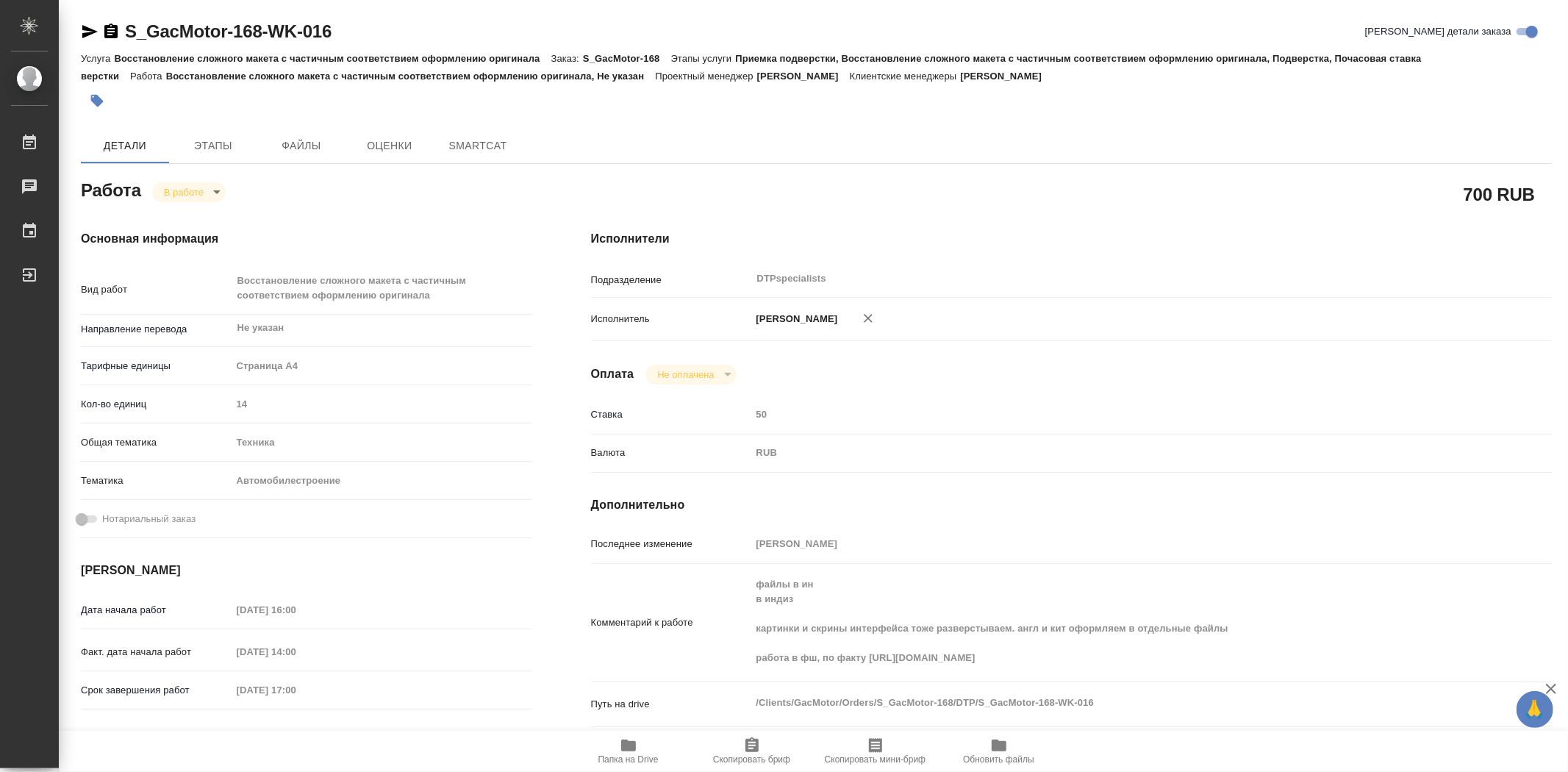
type textarea "x"
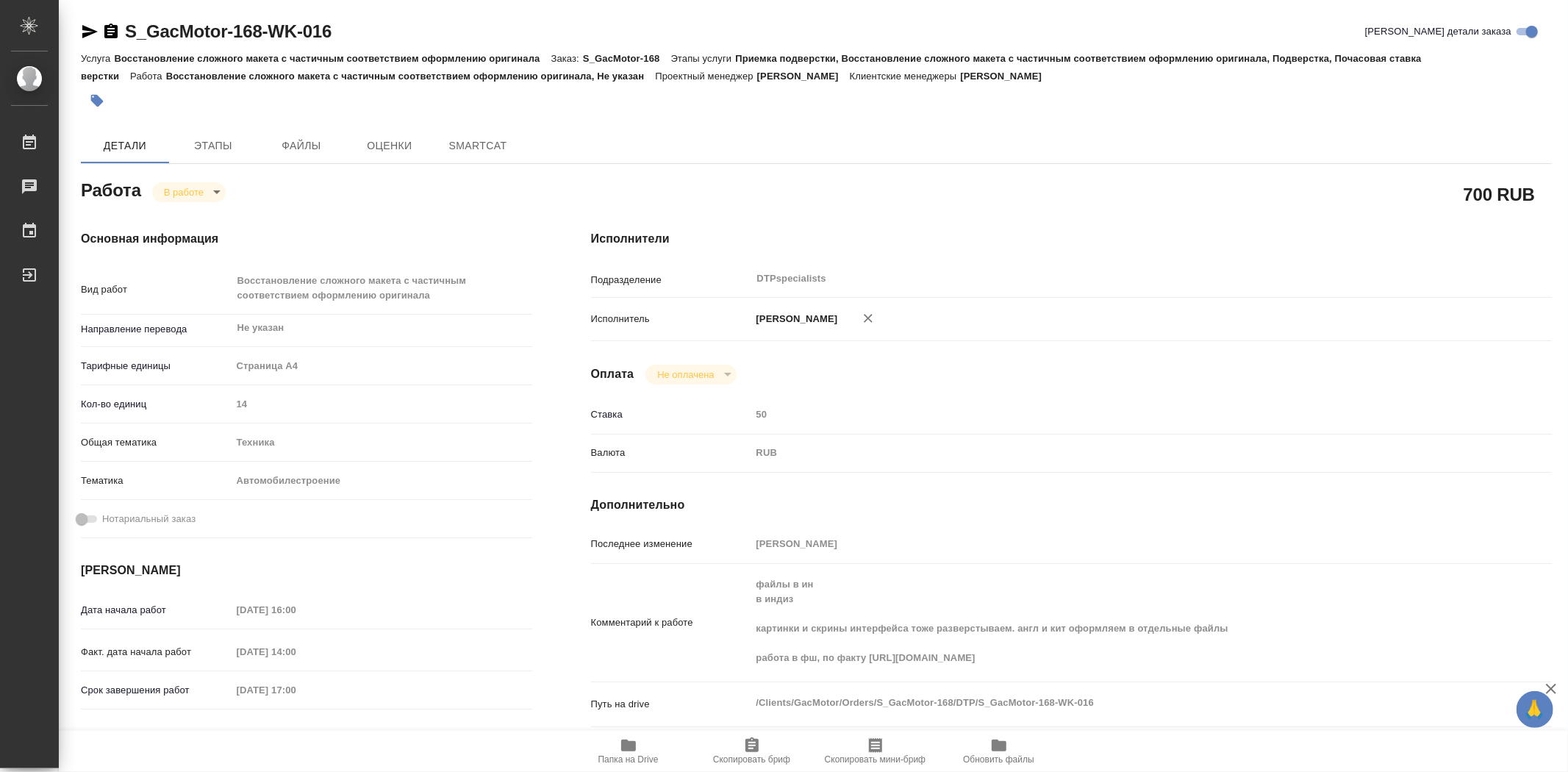
type textarea "x"
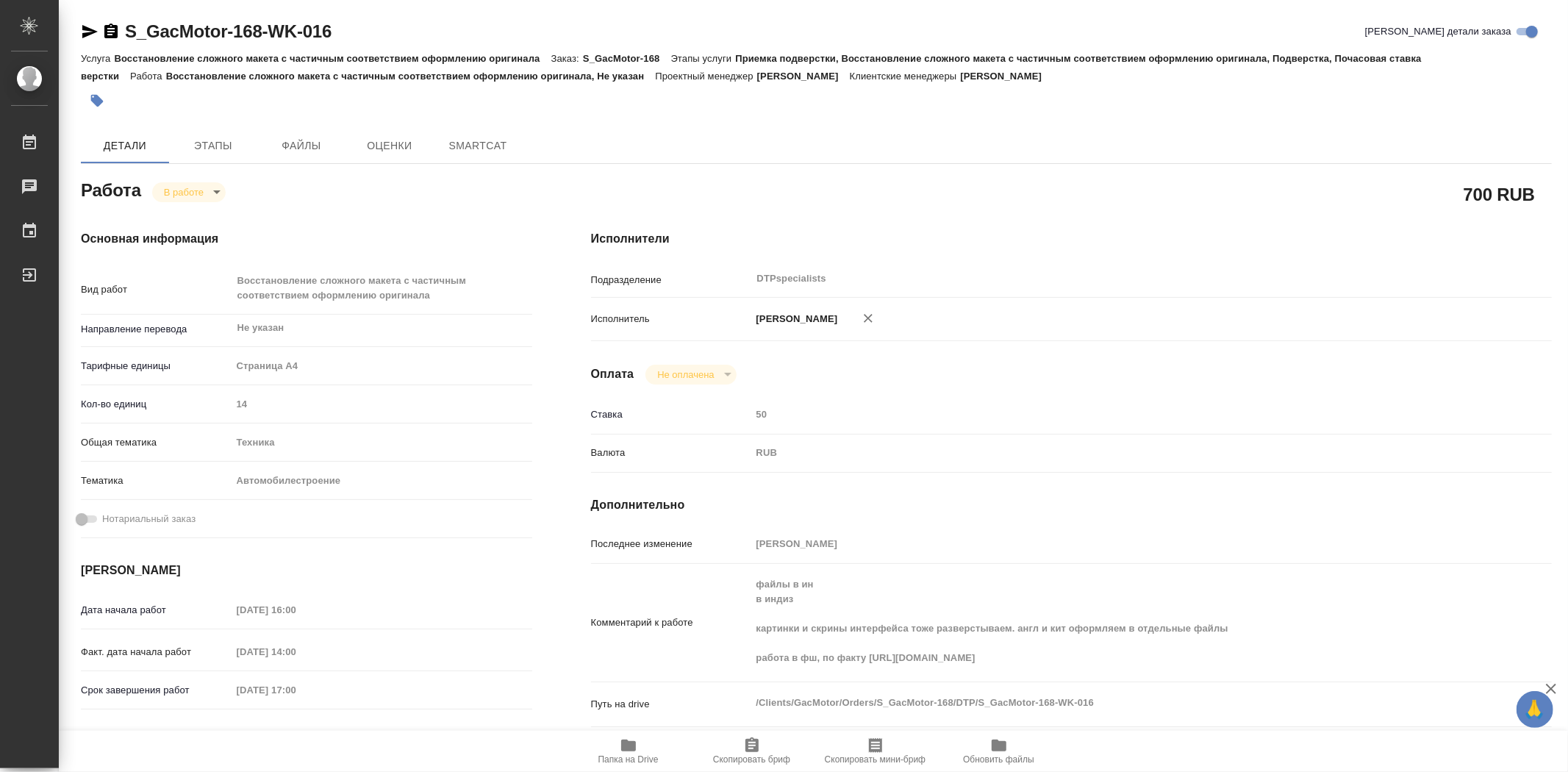
type textarea "x"
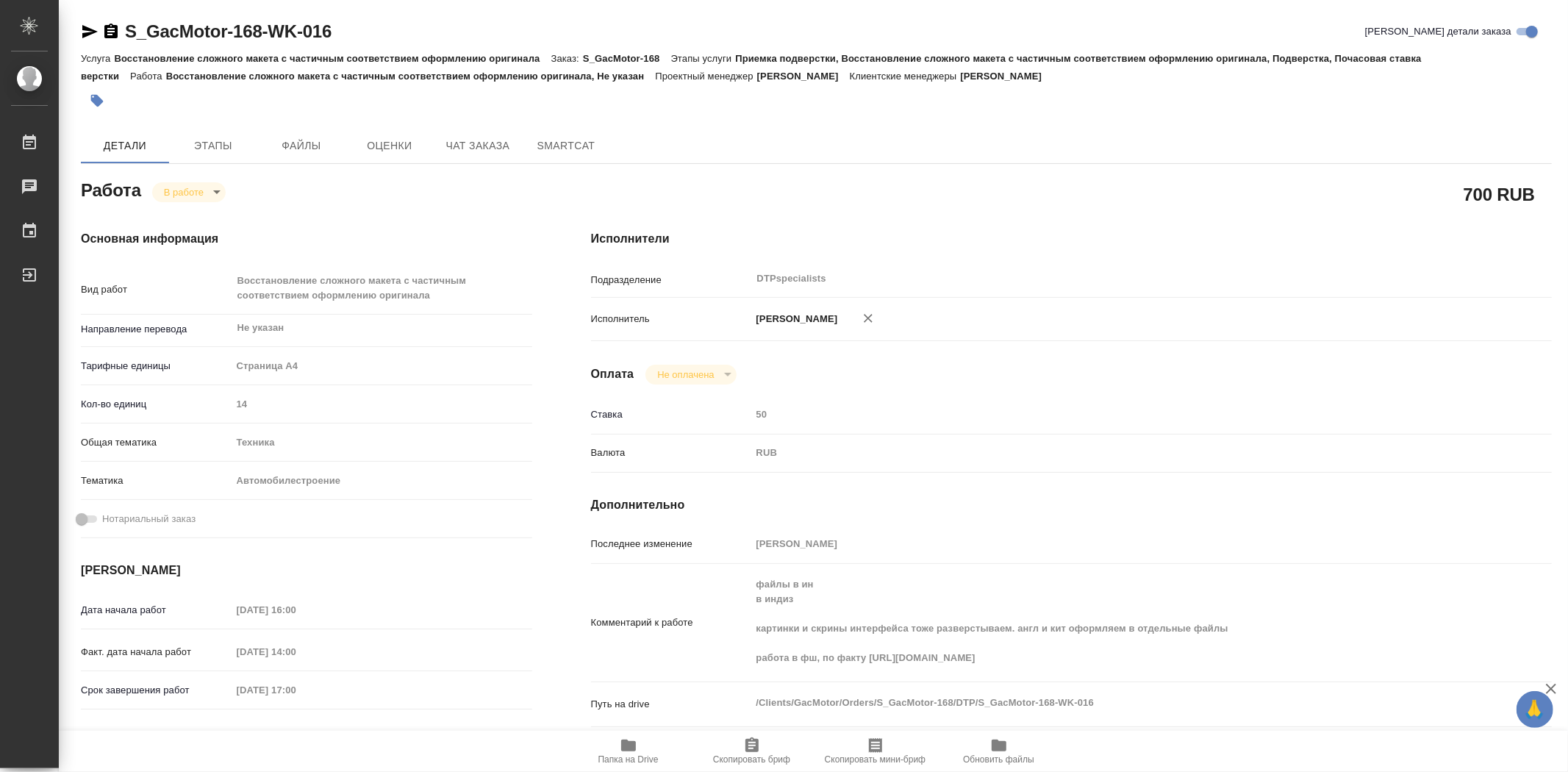
type textarea "x"
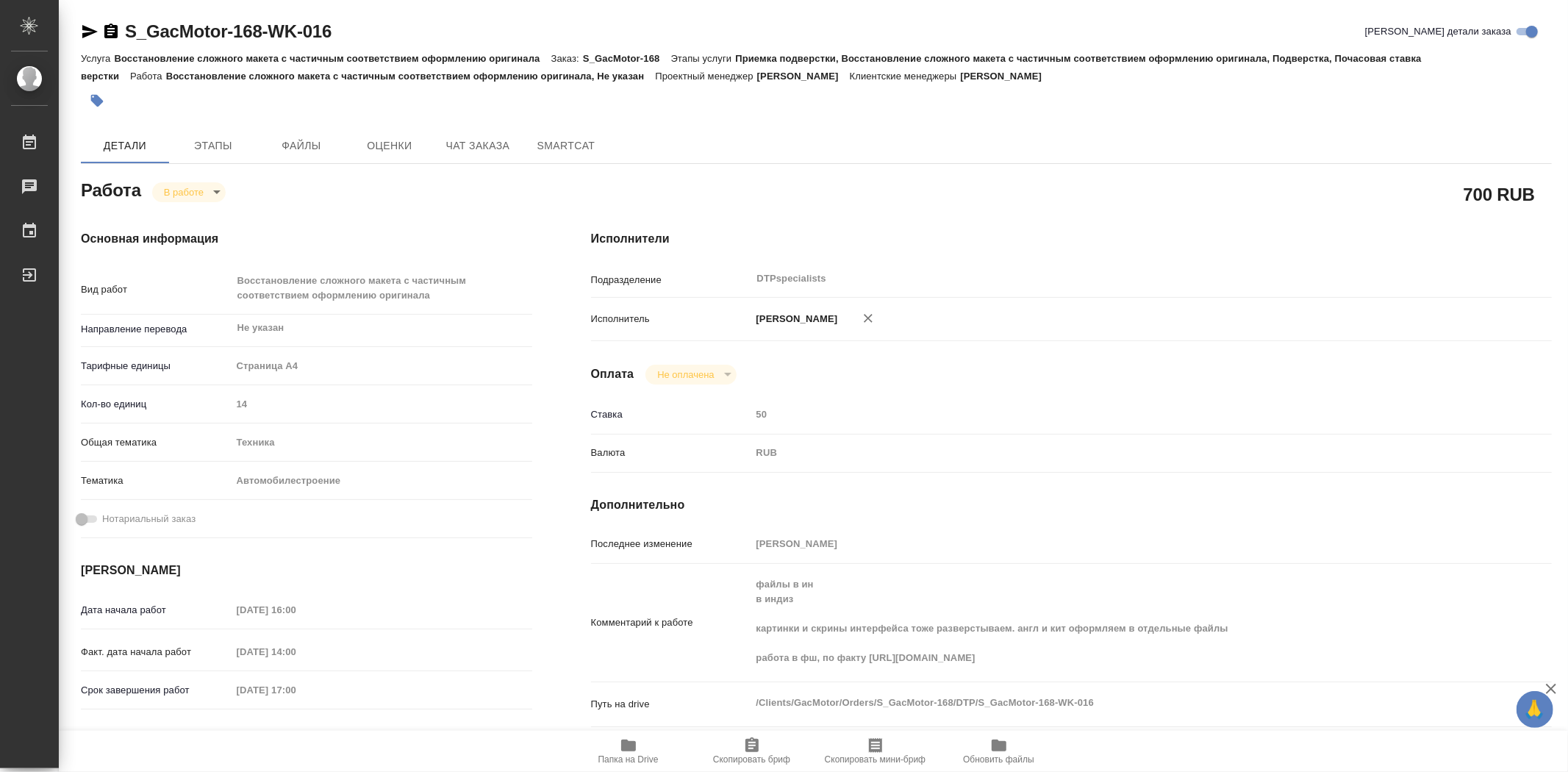
type textarea "x"
